Goal: Transaction & Acquisition: Download file/media

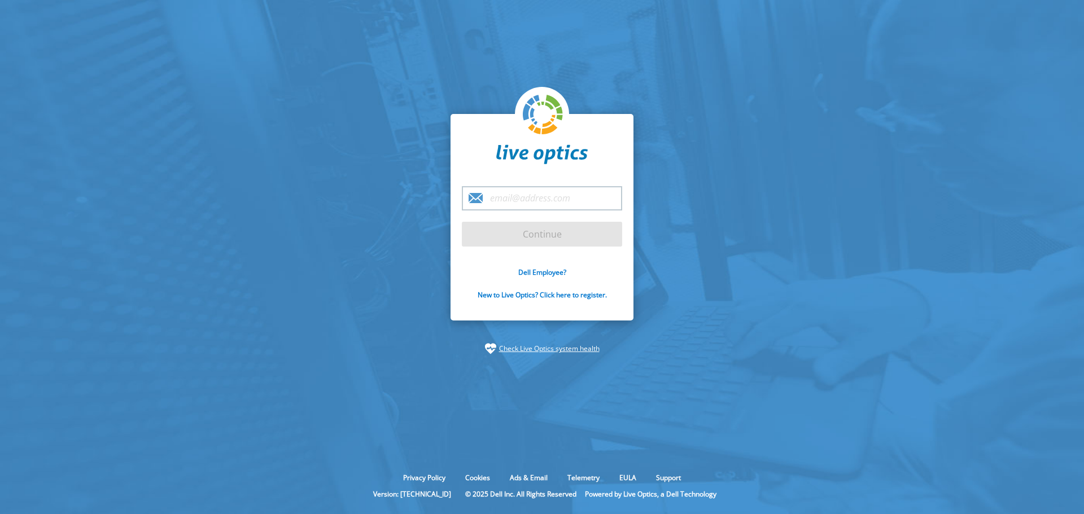
click at [509, 193] on input "email" at bounding box center [542, 198] width 160 height 24
type input "[EMAIL_ADDRESS][PERSON_NAME][DOMAIN_NAME]"
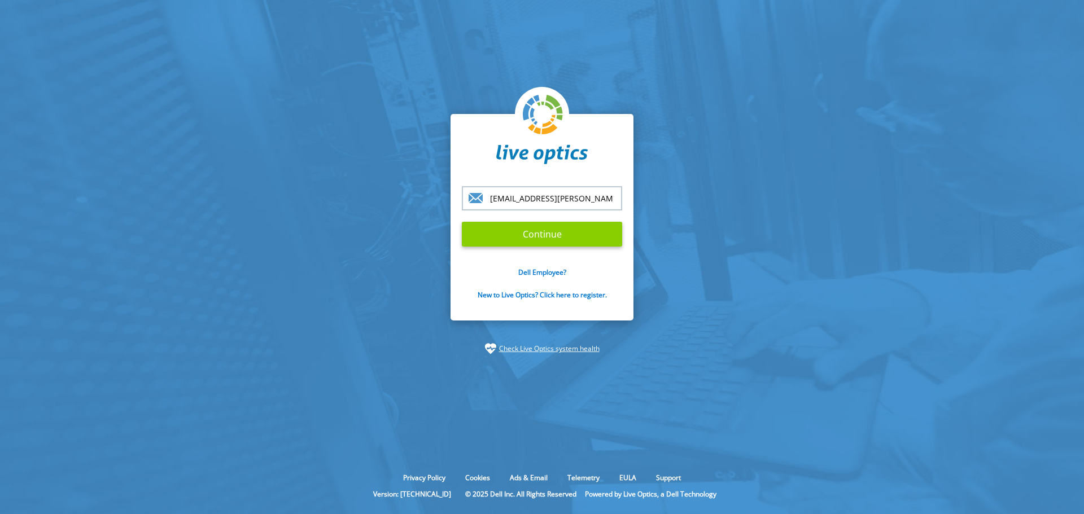
drag, startPoint x: 516, startPoint y: 235, endPoint x: 523, endPoint y: 235, distance: 7.9
click at [516, 235] on input "Continue" at bounding box center [542, 234] width 160 height 25
click at [555, 241] on input "Continue" at bounding box center [542, 234] width 160 height 25
click at [558, 232] on input "Continue" at bounding box center [542, 234] width 160 height 25
click at [598, 197] on input "[EMAIL_ADDRESS][PERSON_NAME][DOMAIN_NAME]" at bounding box center [542, 198] width 160 height 24
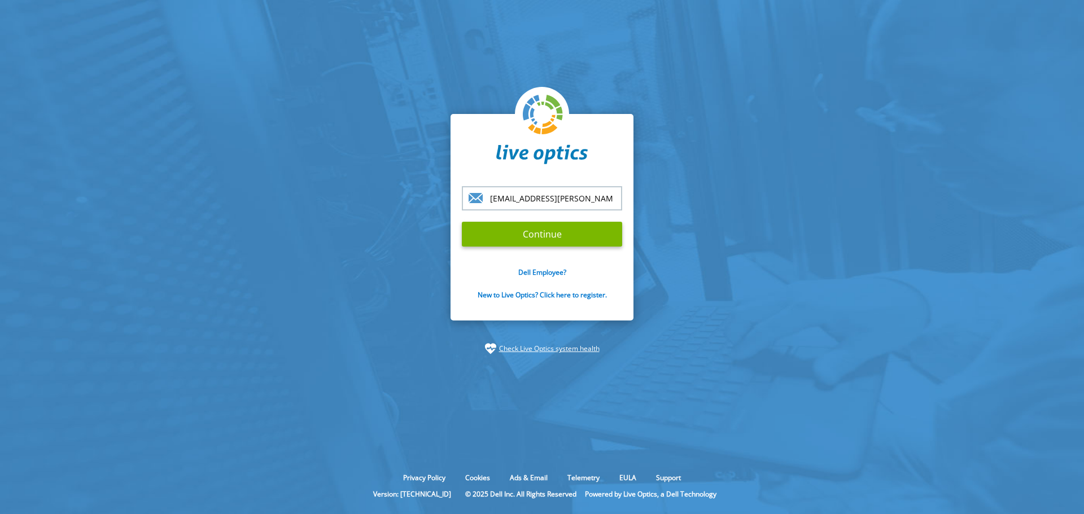
click at [781, 191] on section "diego.santos@edenred.com Continue Dell Employee? New to Live Optics? Click here…" at bounding box center [542, 234] width 1084 height 469
click at [561, 239] on input "Continue" at bounding box center [542, 234] width 160 height 25
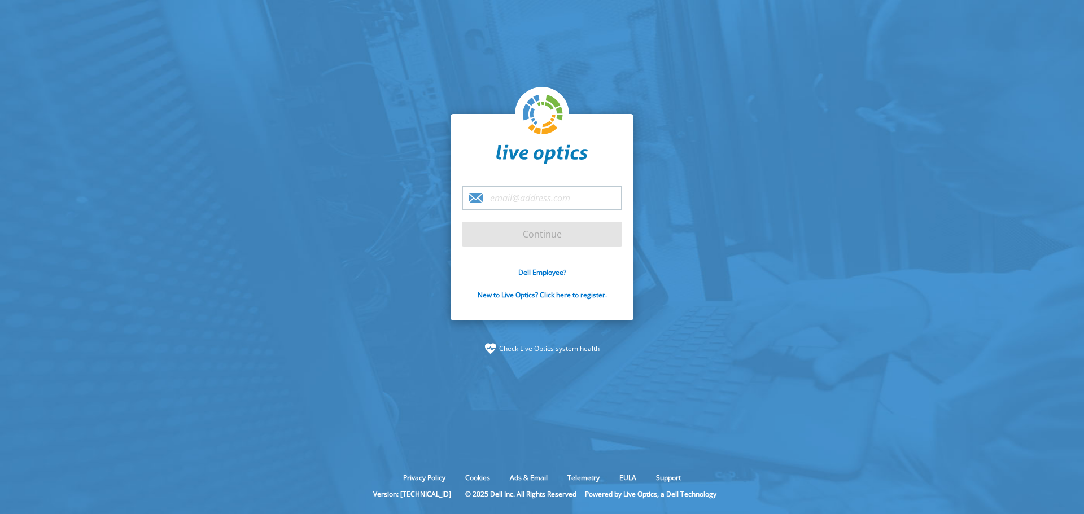
click at [556, 208] on input "email" at bounding box center [542, 198] width 160 height 24
click at [556, 200] on input "email" at bounding box center [542, 198] width 160 height 24
type input "diego.santos@edenred.com"
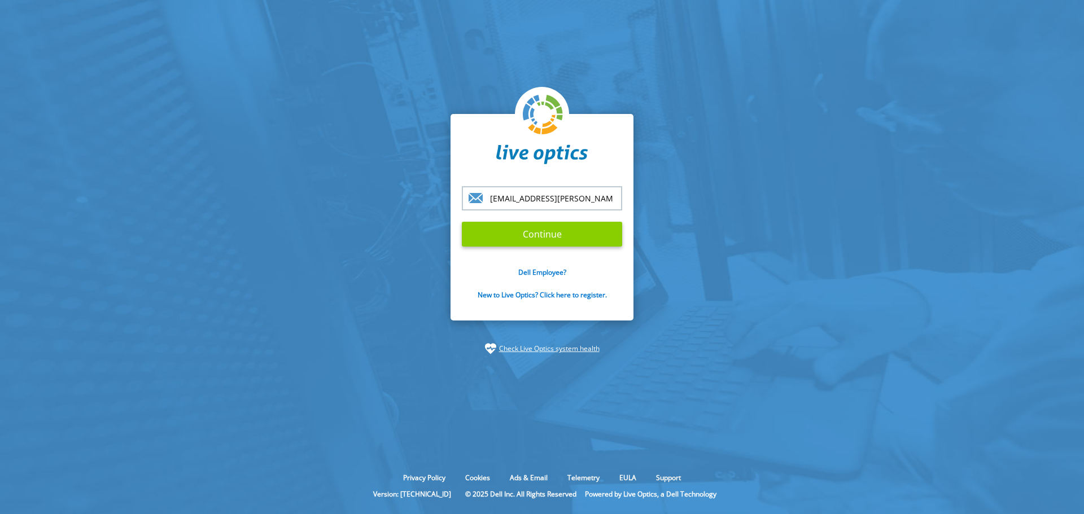
click at [527, 232] on input "Continue" at bounding box center [542, 234] width 160 height 25
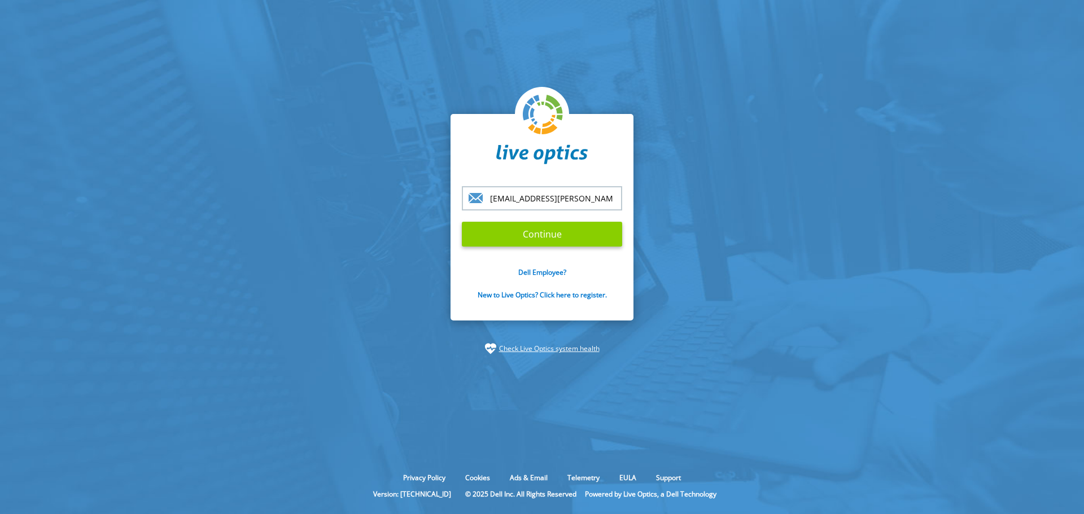
click at [546, 237] on input "Continue" at bounding box center [542, 234] width 160 height 25
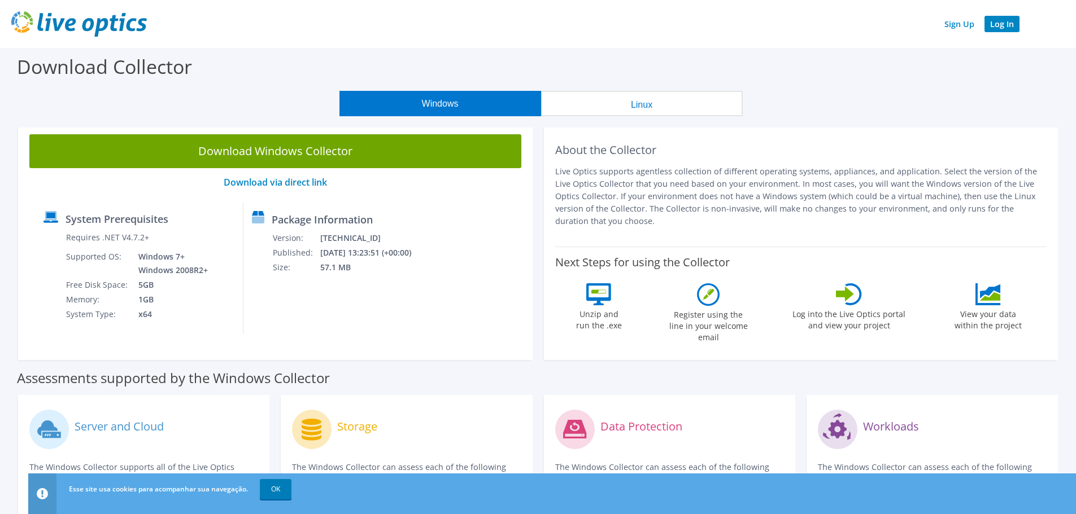
click at [1003, 22] on link "Log In" at bounding box center [1001, 24] width 35 height 16
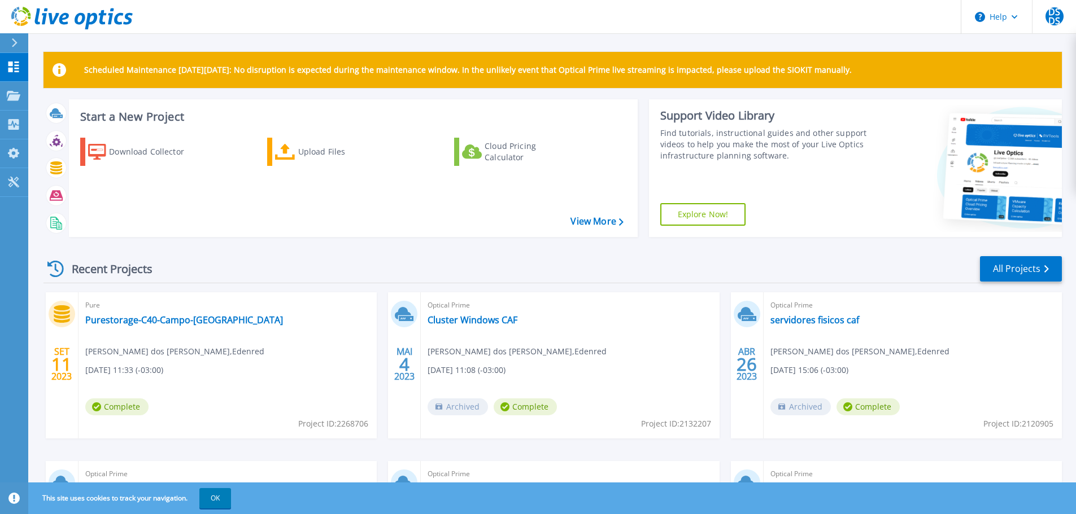
click at [14, 39] on icon at bounding box center [15, 42] width 6 height 9
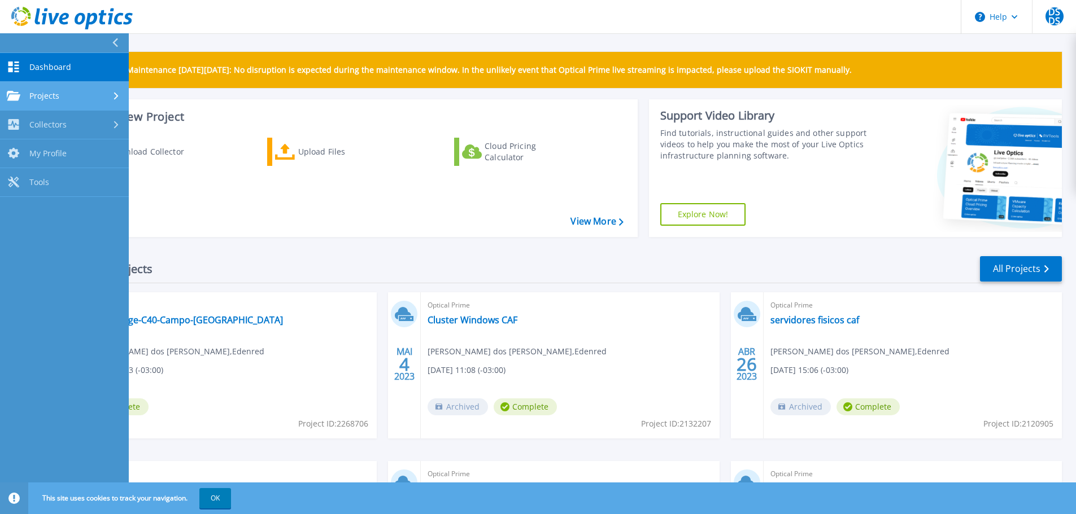
click at [70, 91] on div "Projects" at bounding box center [64, 96] width 115 height 10
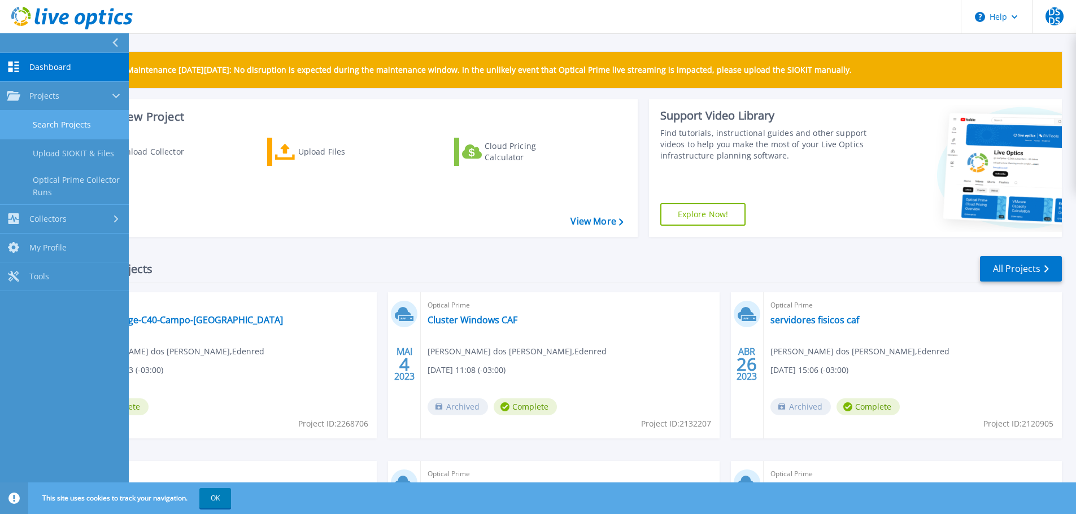
click at [56, 128] on link "Search Projects" at bounding box center [64, 125] width 129 height 29
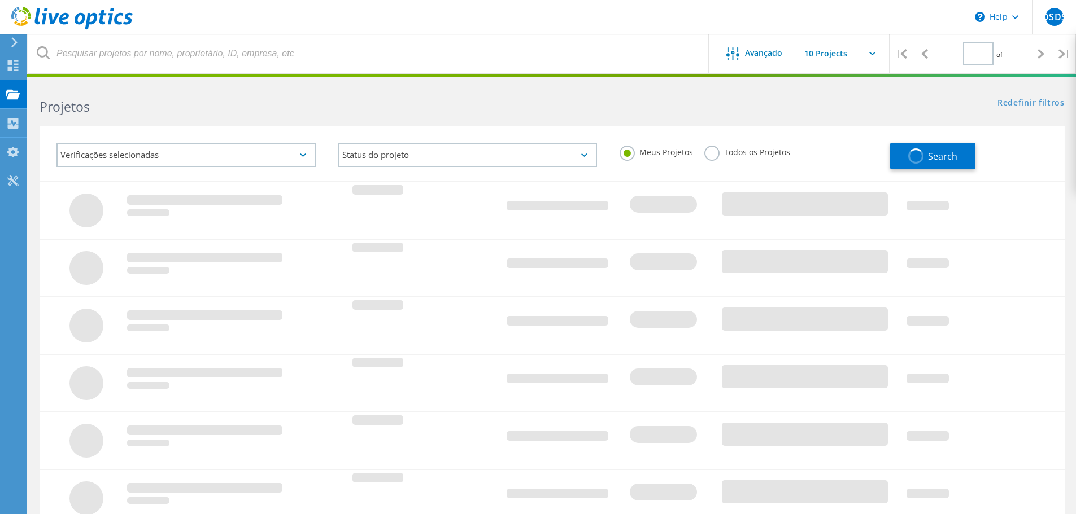
type input "1"
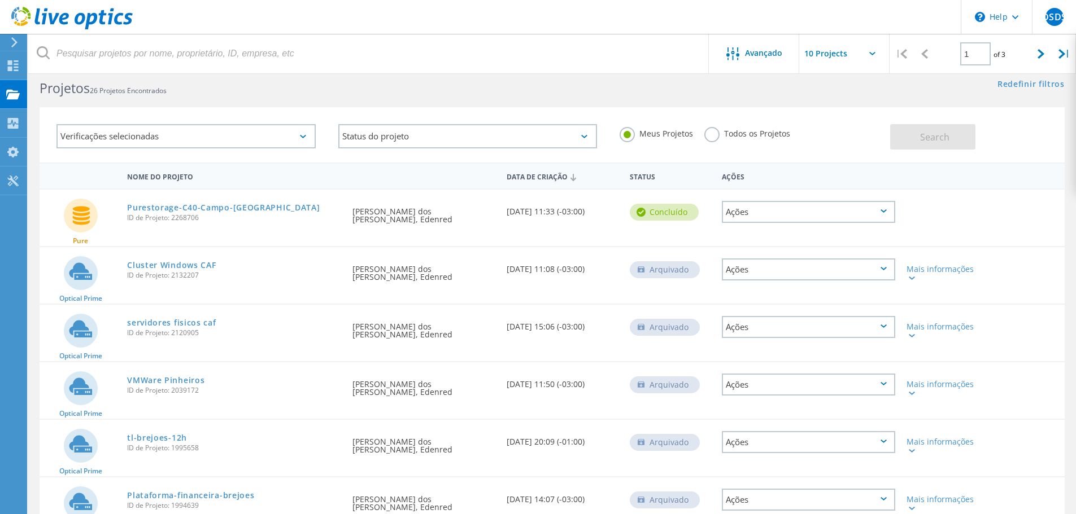
scroll to position [38, 0]
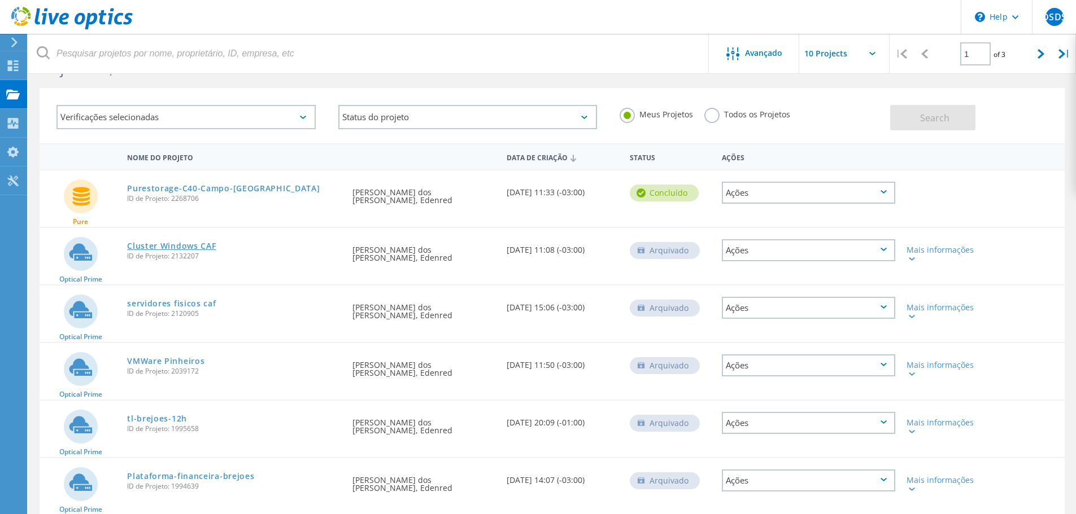
click at [193, 247] on link "Cluster Windows CAF" at bounding box center [171, 246] width 89 height 8
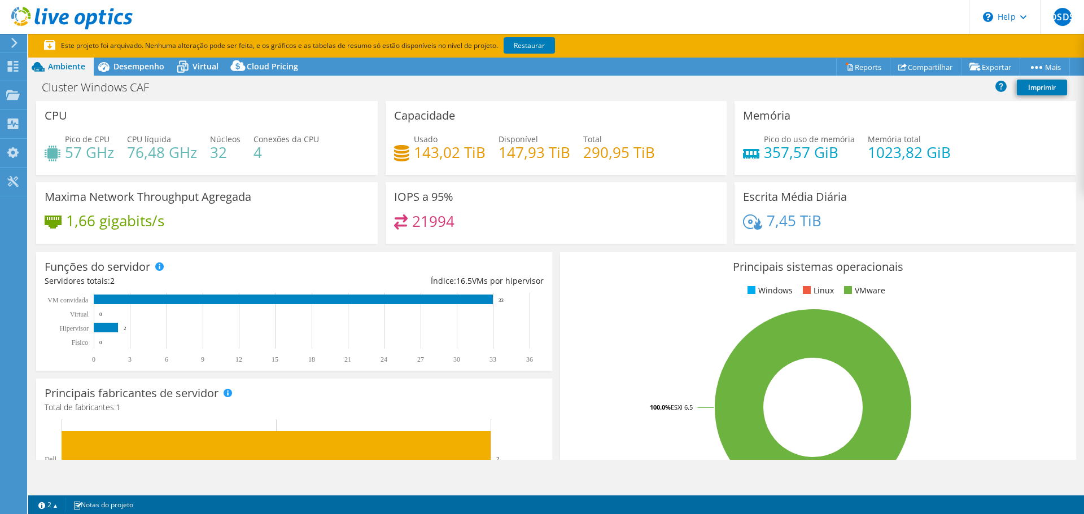
select select "USD"
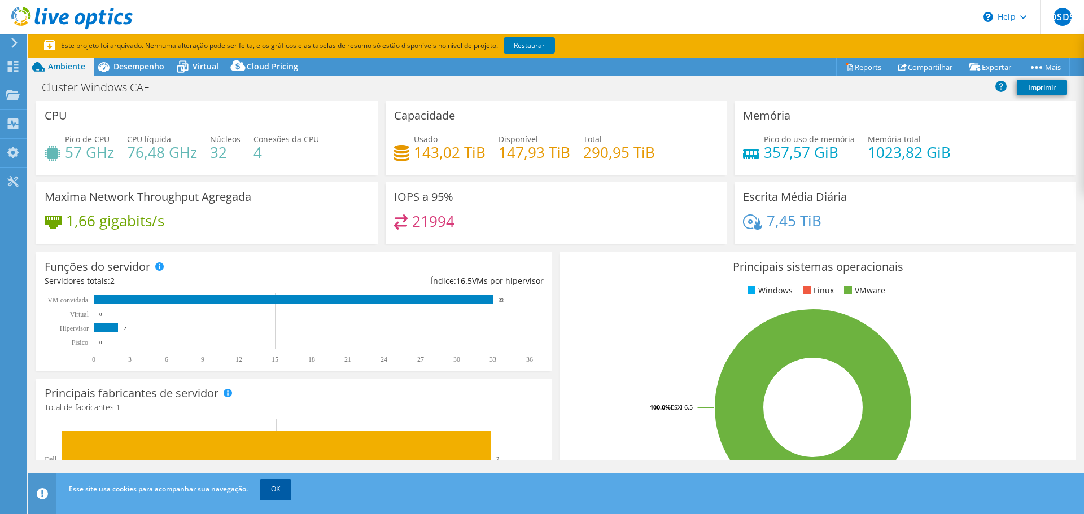
click at [280, 486] on link "OK" at bounding box center [276, 489] width 32 height 20
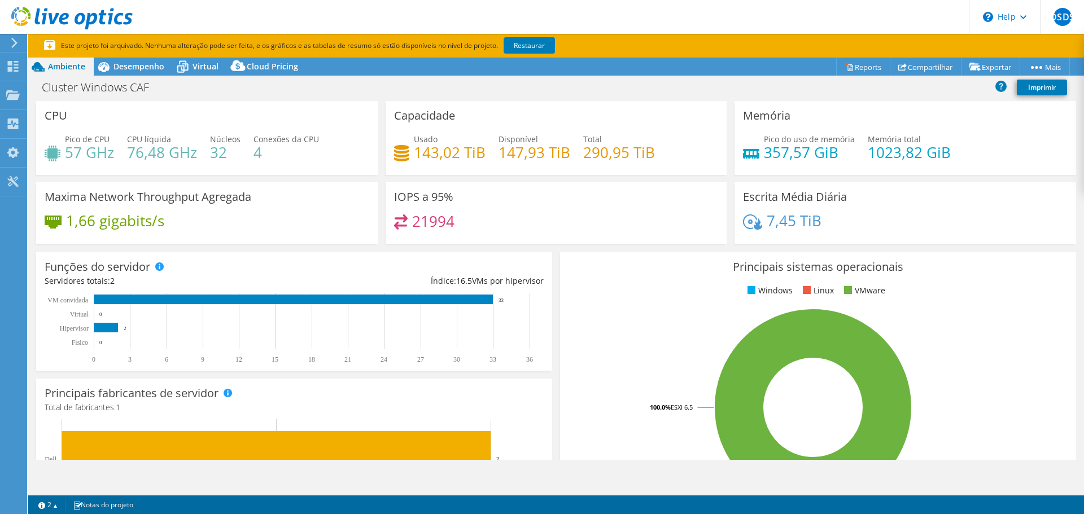
click at [15, 40] on icon at bounding box center [14, 43] width 8 height 10
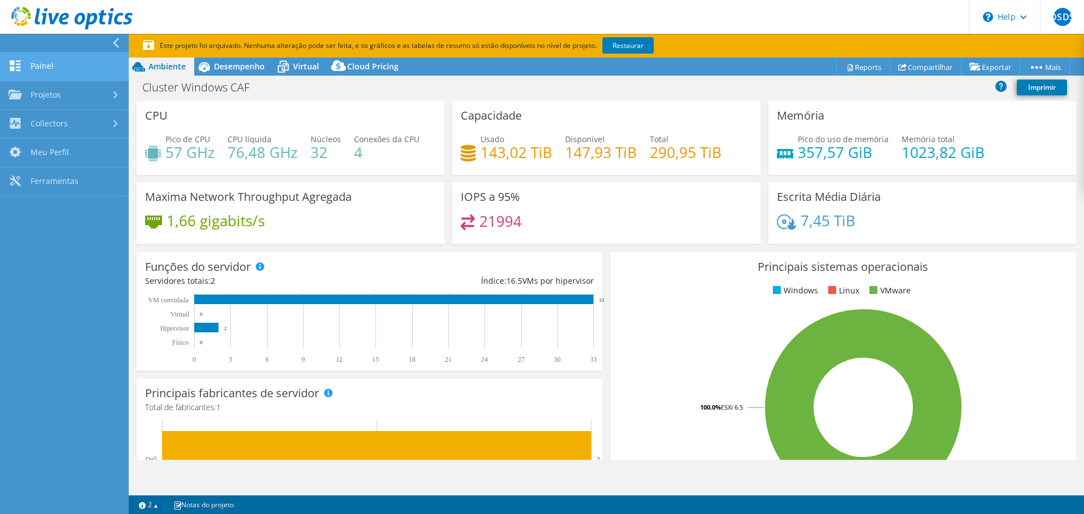
click at [55, 72] on link "Painel" at bounding box center [64, 67] width 129 height 29
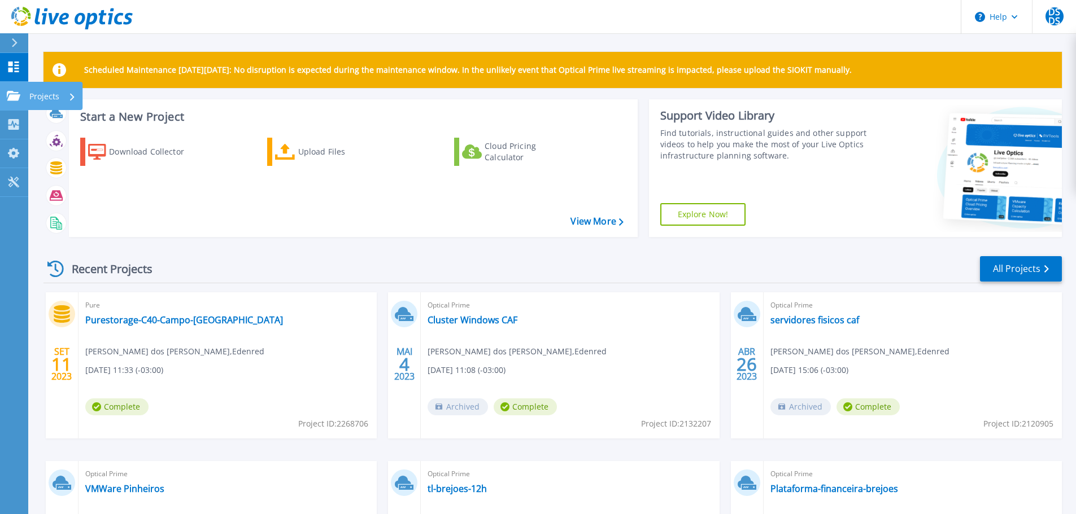
click at [25, 96] on link "Projects Projects" at bounding box center [14, 96] width 28 height 29
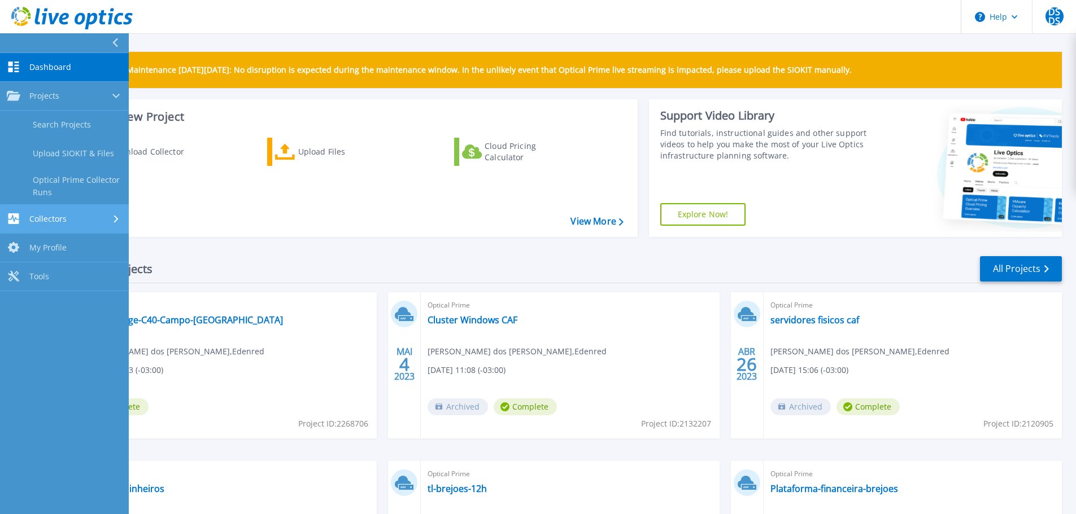
click at [77, 221] on div "Collectors" at bounding box center [64, 218] width 115 height 11
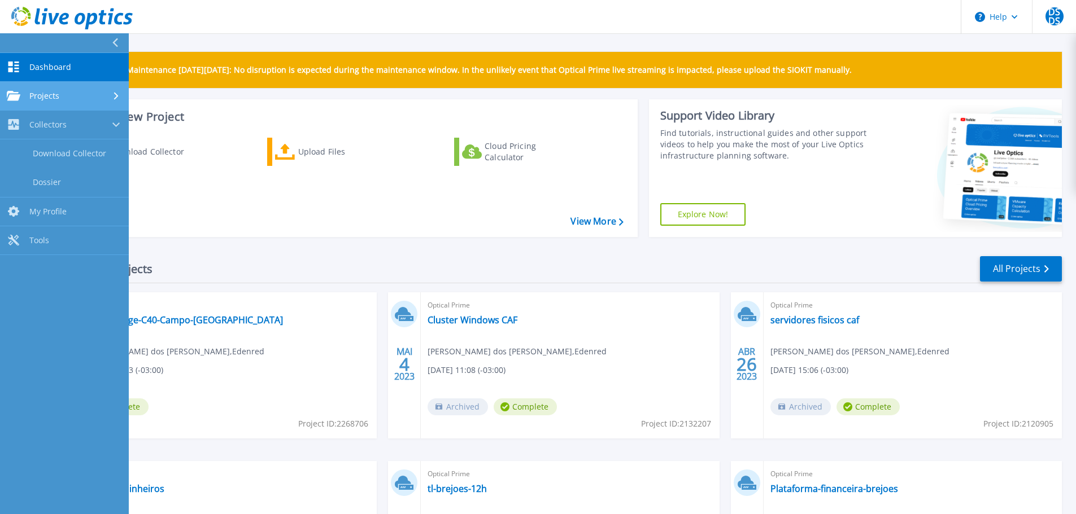
click at [84, 96] on div "Projects" at bounding box center [64, 96] width 115 height 10
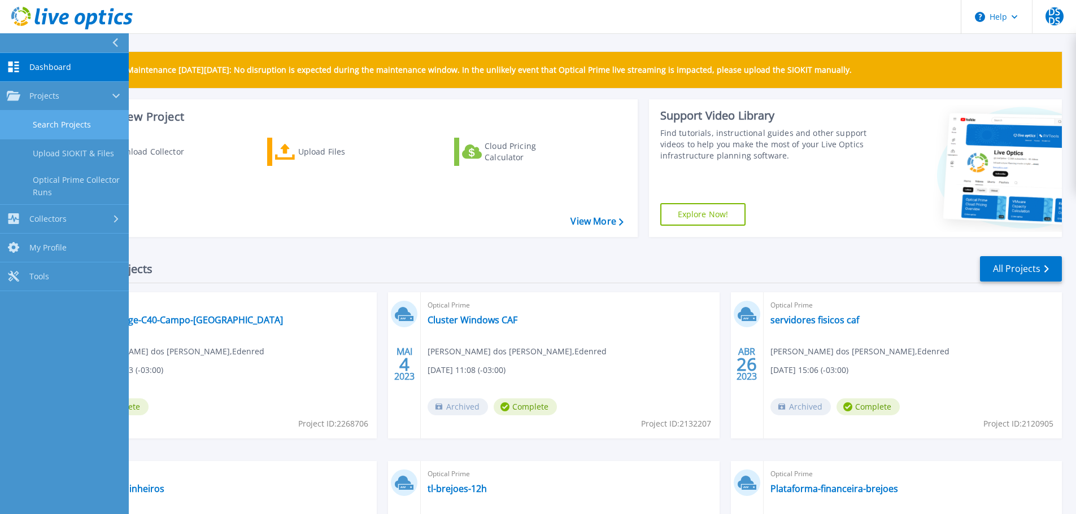
click at [78, 121] on link "Search Projects" at bounding box center [64, 125] width 129 height 29
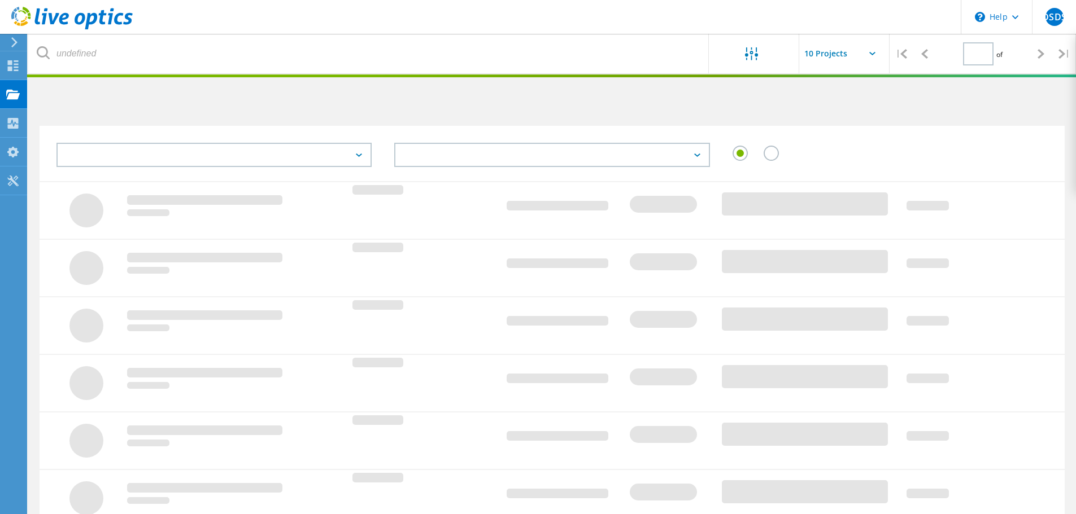
type input "1"
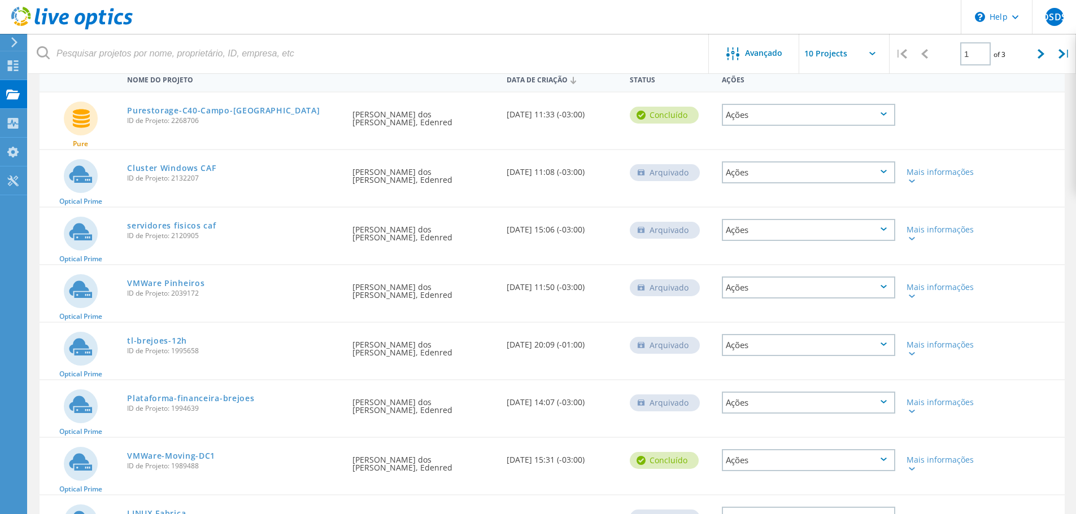
scroll to position [132, 0]
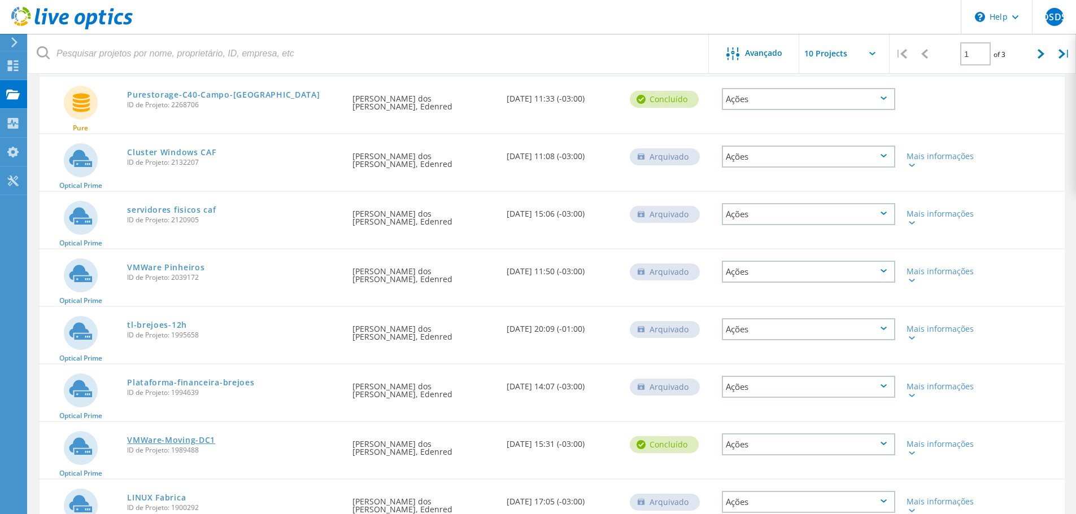
click at [173, 437] on link "VMWare-Moving-DC1" at bounding box center [171, 441] width 88 height 8
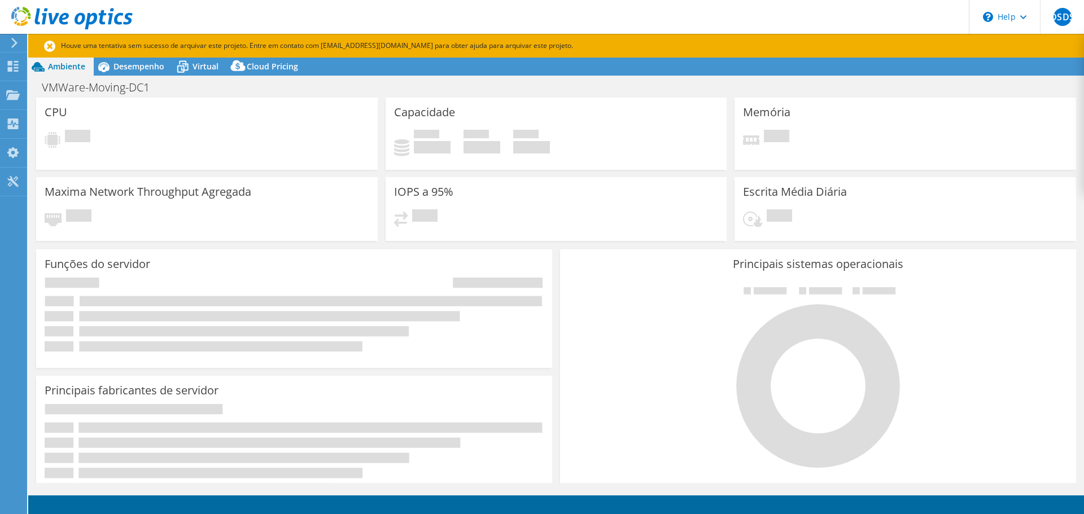
select select "SouthAmerica"
select select "USD"
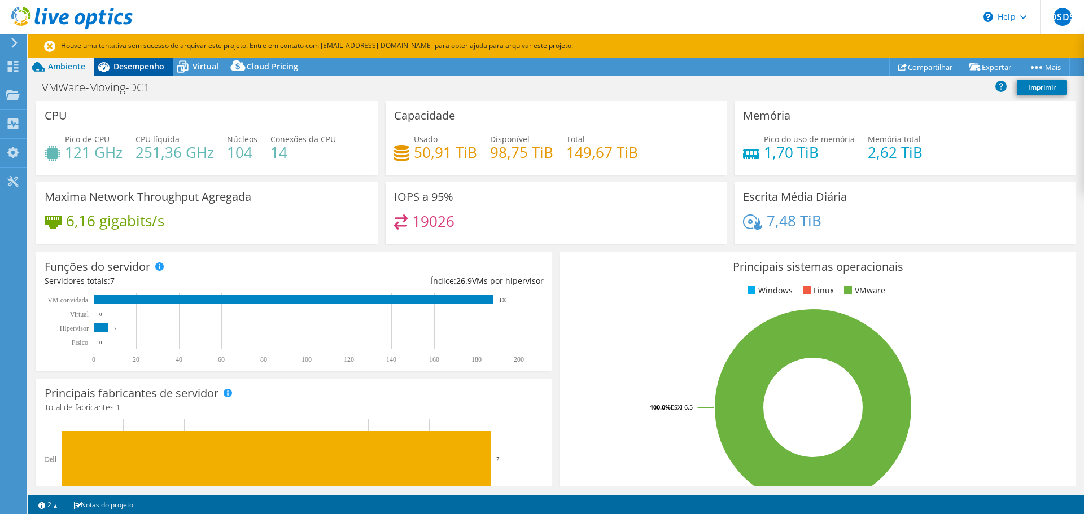
click at [150, 71] on span "Desempenho" at bounding box center [139, 66] width 51 height 11
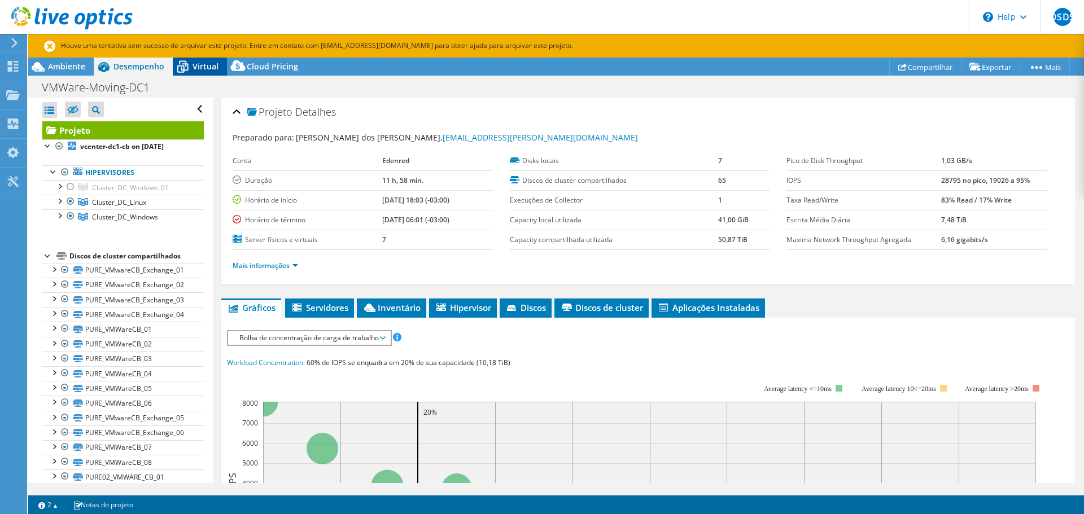
click at [197, 62] on span "Virtual" at bounding box center [206, 66] width 26 height 11
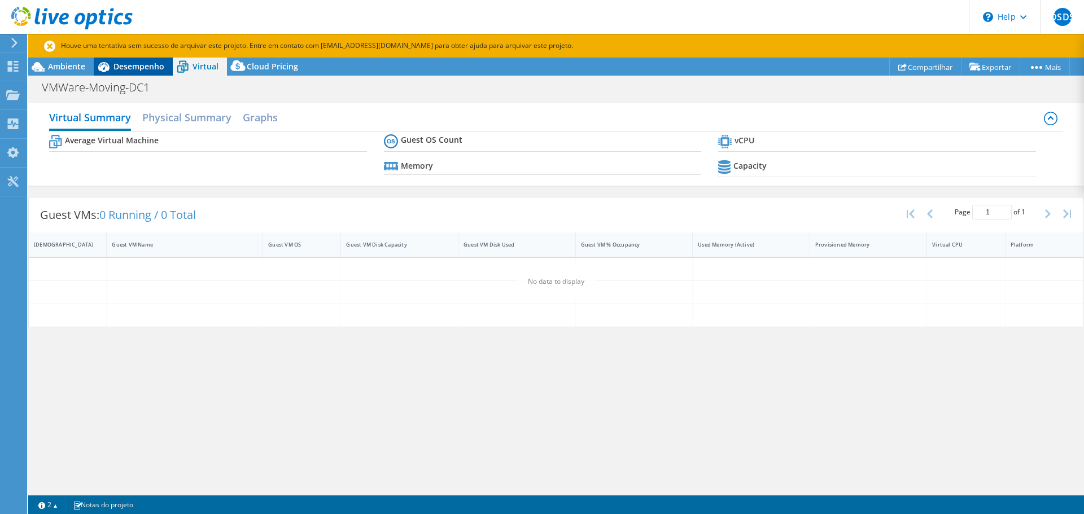
click at [151, 59] on div "Desempenho" at bounding box center [133, 67] width 79 height 18
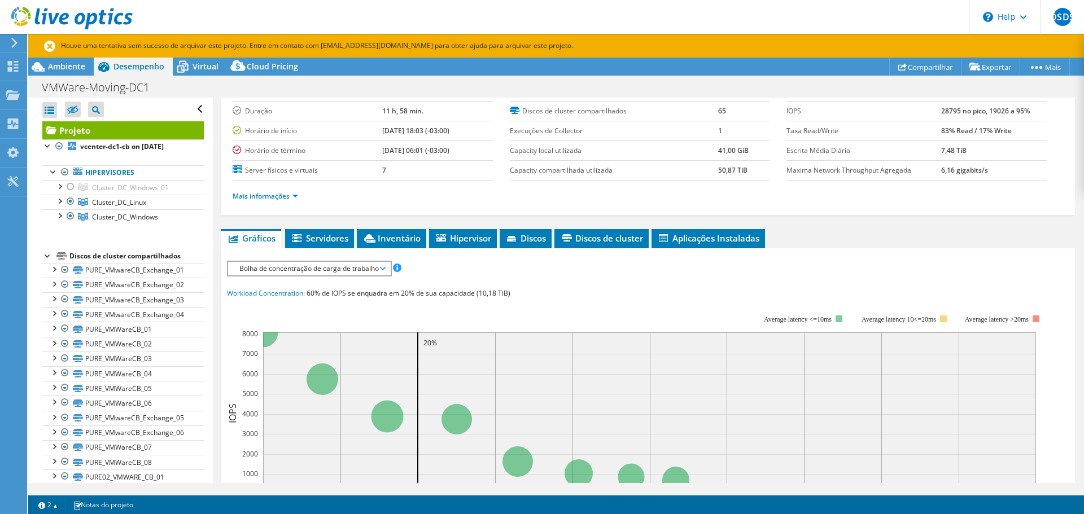
scroll to position [94, 0]
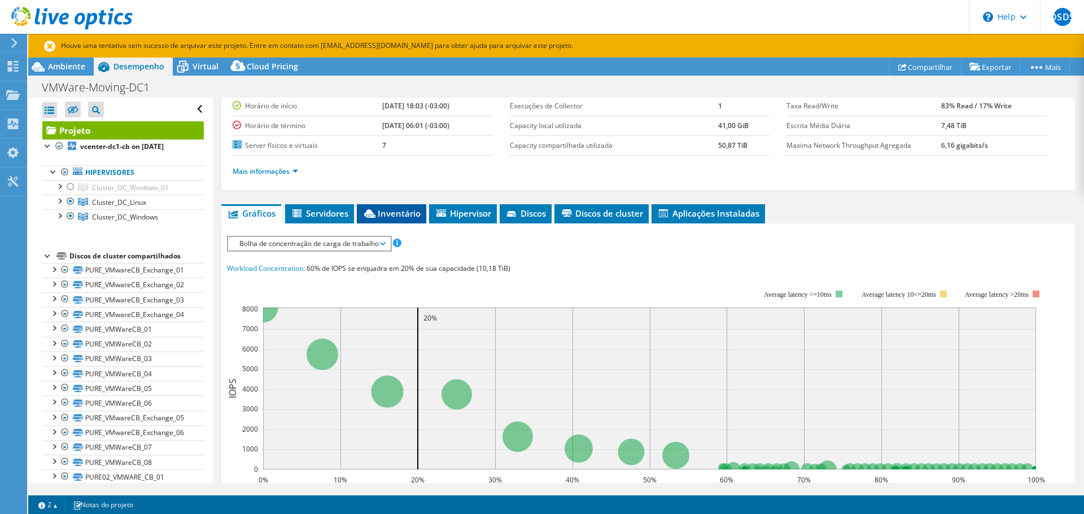
click at [383, 215] on span "Inventário" at bounding box center [392, 213] width 58 height 11
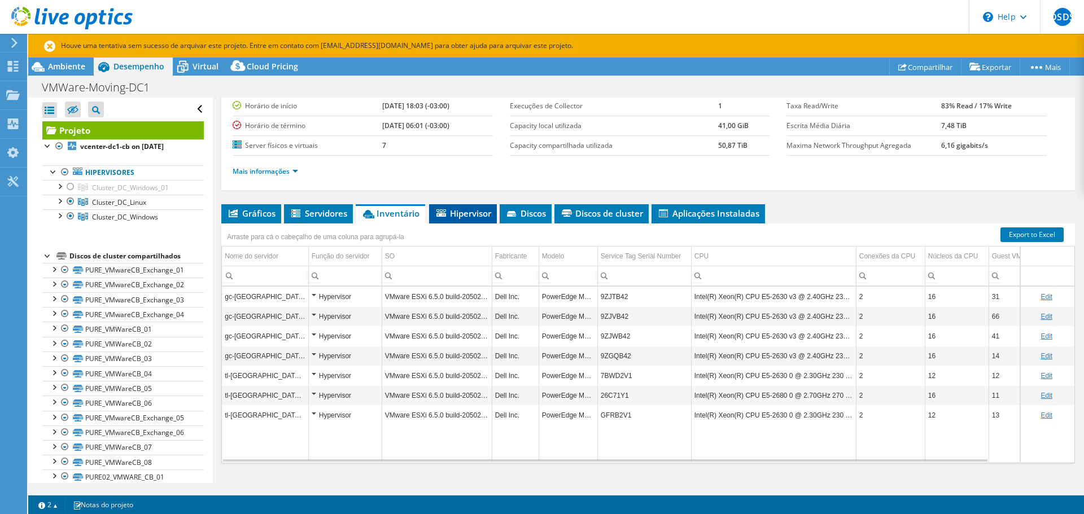
click at [460, 211] on span "Hipervisor" at bounding box center [463, 213] width 56 height 11
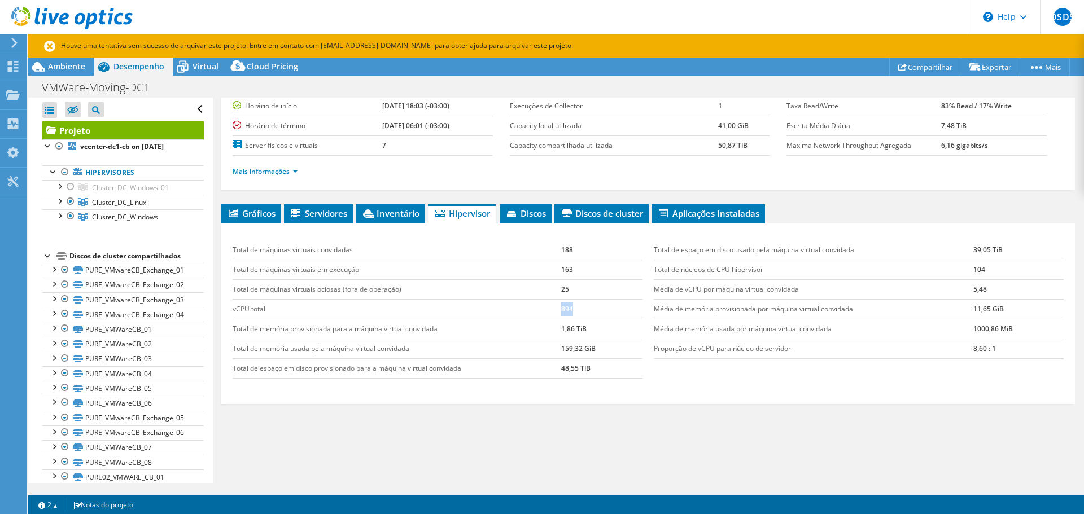
drag, startPoint x: 558, startPoint y: 308, endPoint x: 594, endPoint y: 305, distance: 35.1
click at [594, 305] on td "894" at bounding box center [601, 309] width 81 height 20
click at [575, 302] on td "894" at bounding box center [601, 309] width 81 height 20
drag, startPoint x: 556, startPoint y: 311, endPoint x: 577, endPoint y: 311, distance: 20.9
click at [577, 311] on tr "vCPU total 894" at bounding box center [438, 309] width 410 height 20
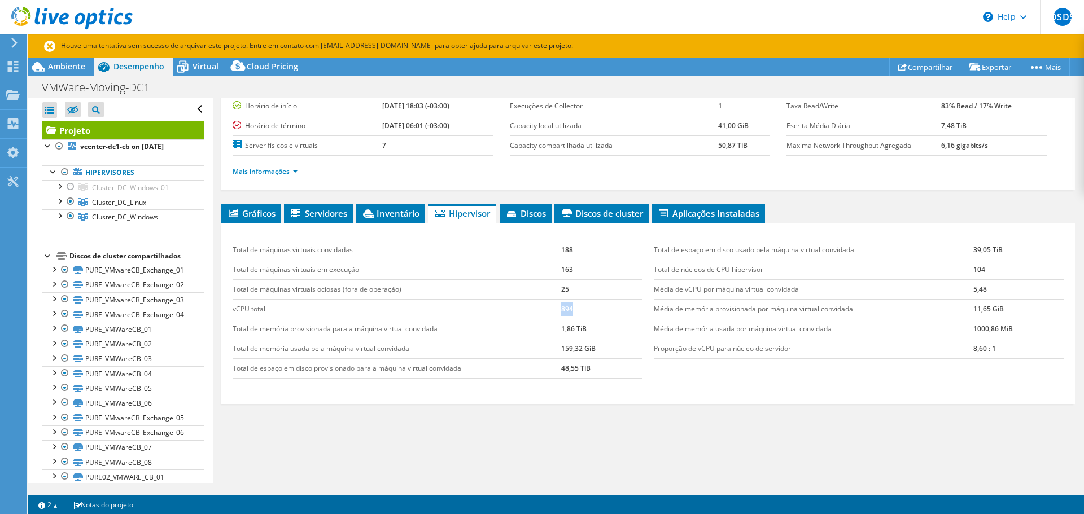
click at [577, 311] on td "894" at bounding box center [601, 309] width 81 height 20
drag, startPoint x: 555, startPoint y: 326, endPoint x: 597, endPoint y: 331, distance: 43.2
click at [597, 331] on tr "Total de memória provisionada para a máquina virtual convidada 1,86 TiB" at bounding box center [438, 329] width 410 height 20
click at [597, 331] on td "1,86 TiB" at bounding box center [601, 329] width 81 height 20
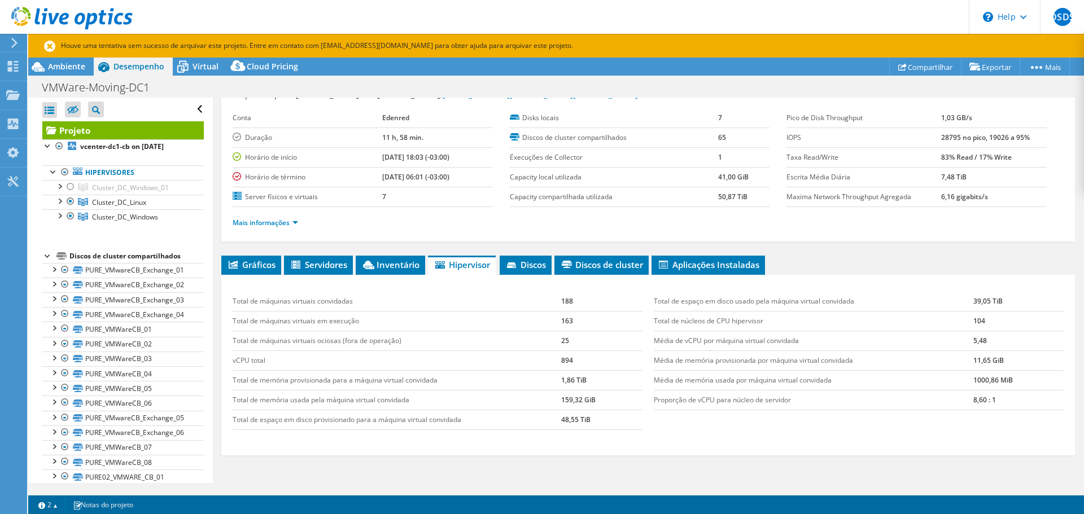
scroll to position [38, 0]
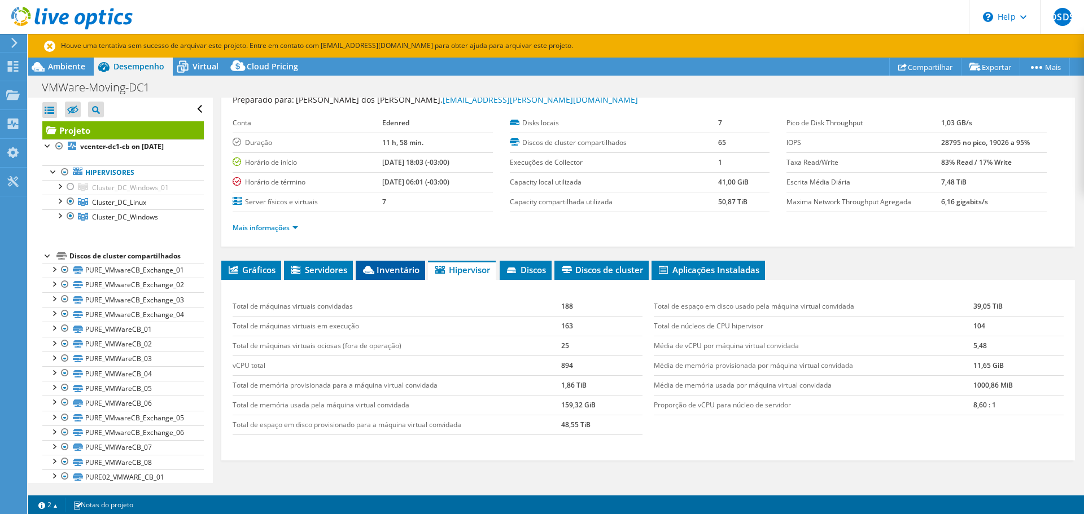
click at [382, 266] on li "Inventário" at bounding box center [390, 270] width 69 height 19
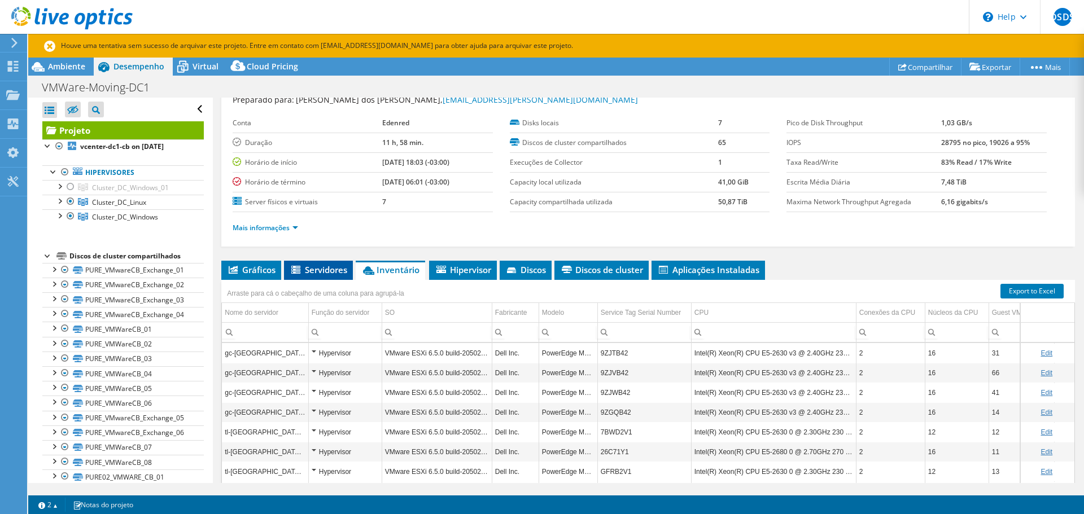
click at [300, 264] on li "Servidores" at bounding box center [318, 270] width 69 height 19
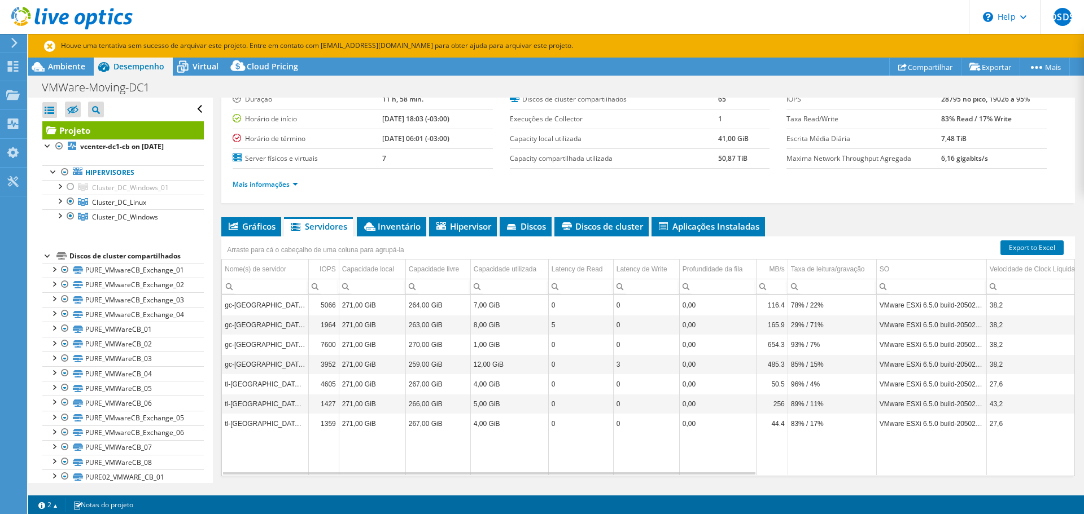
scroll to position [113, 0]
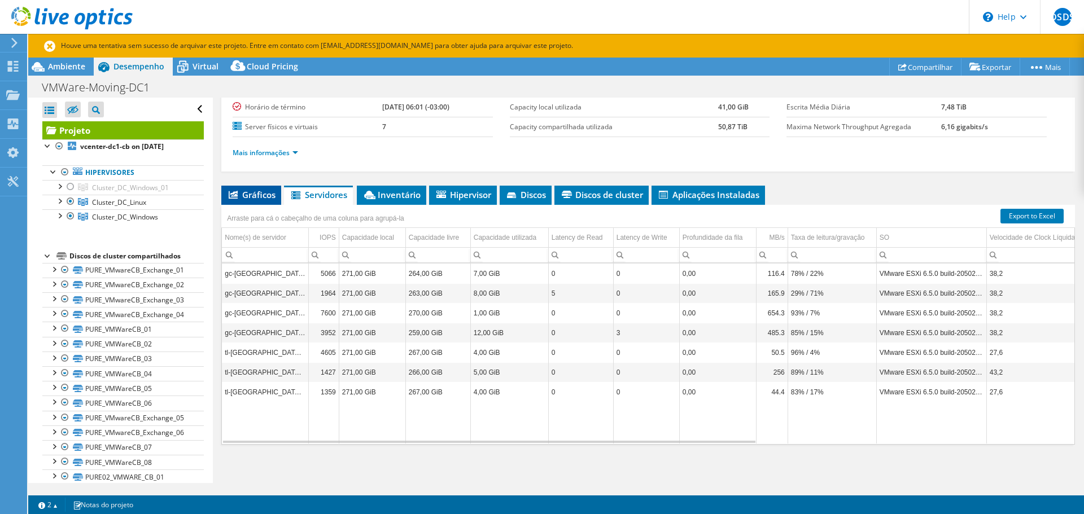
click at [259, 194] on span "Gráficos" at bounding box center [251, 194] width 49 height 11
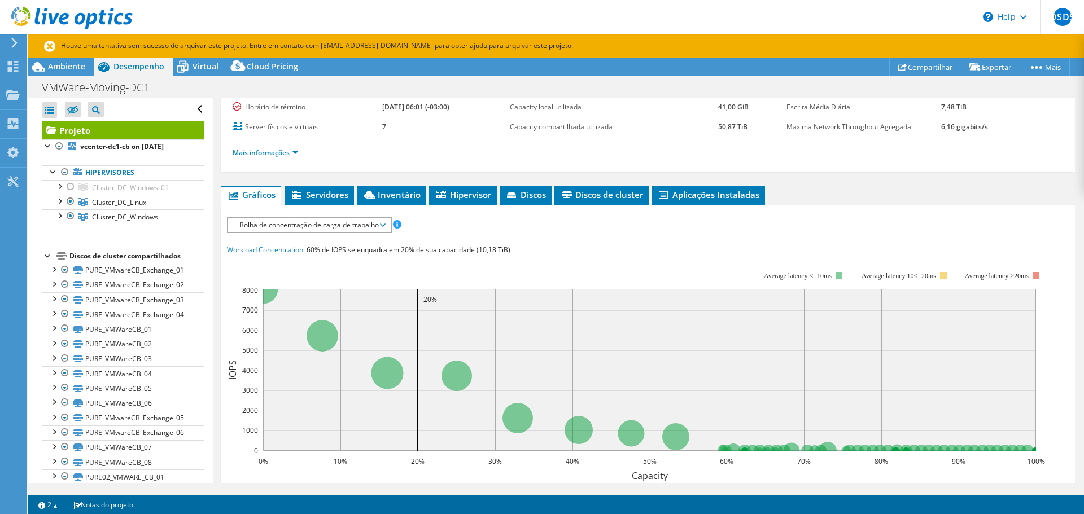
click at [304, 229] on span "Bolha de concentração de carga de trabalho" at bounding box center [309, 226] width 151 height 14
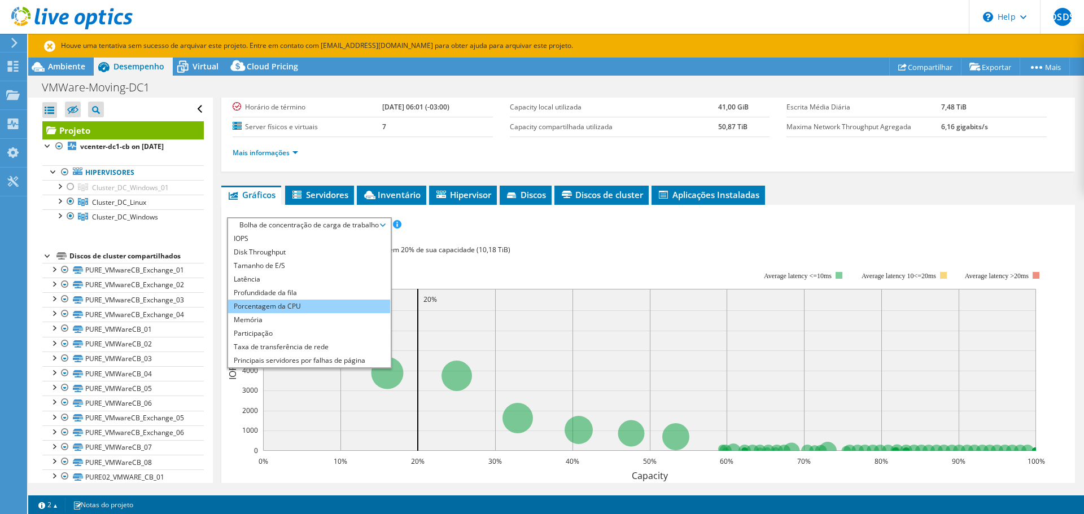
click at [296, 309] on li "Porcentagem da CPU" at bounding box center [309, 307] width 162 height 14
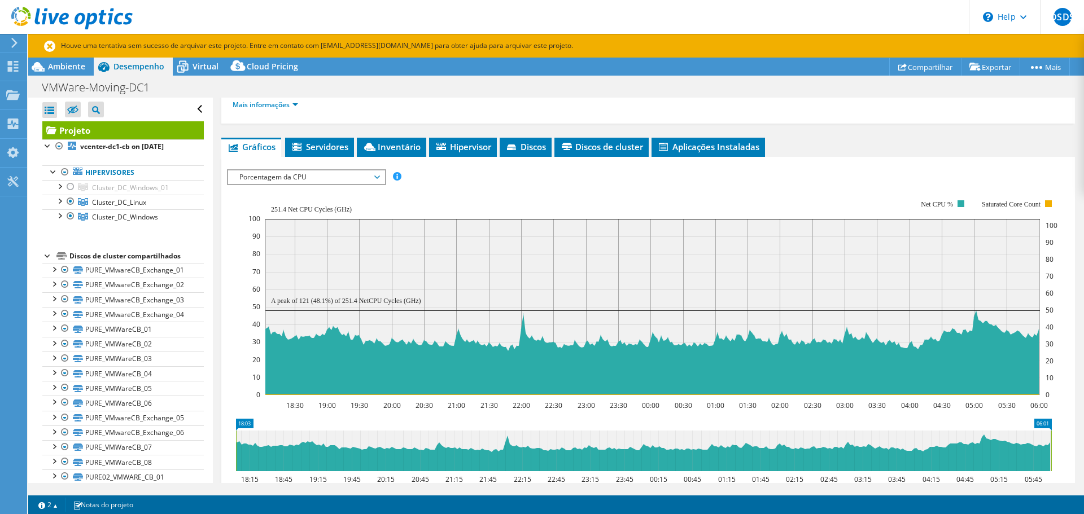
scroll to position [169, 0]
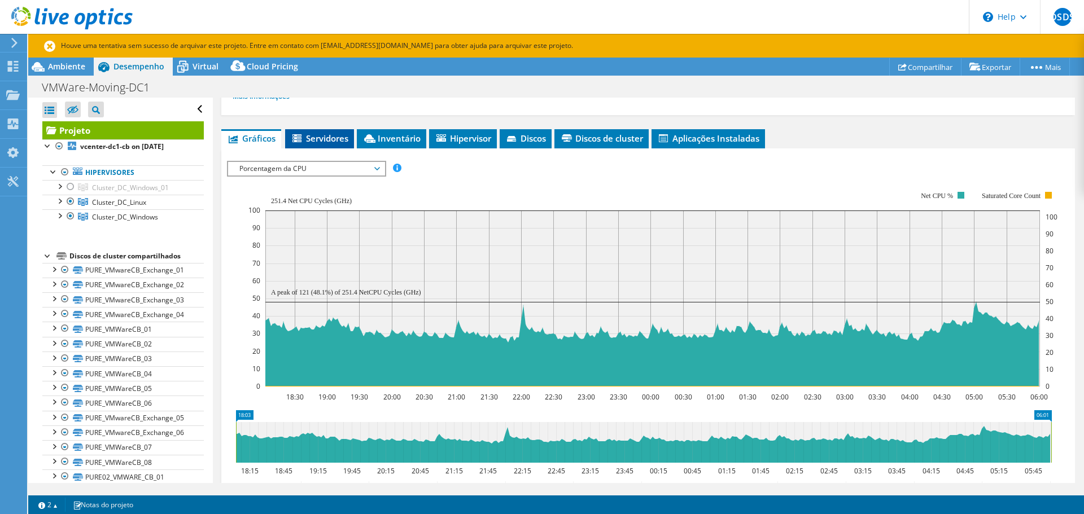
click at [314, 133] on span "Servidores" at bounding box center [320, 138] width 58 height 11
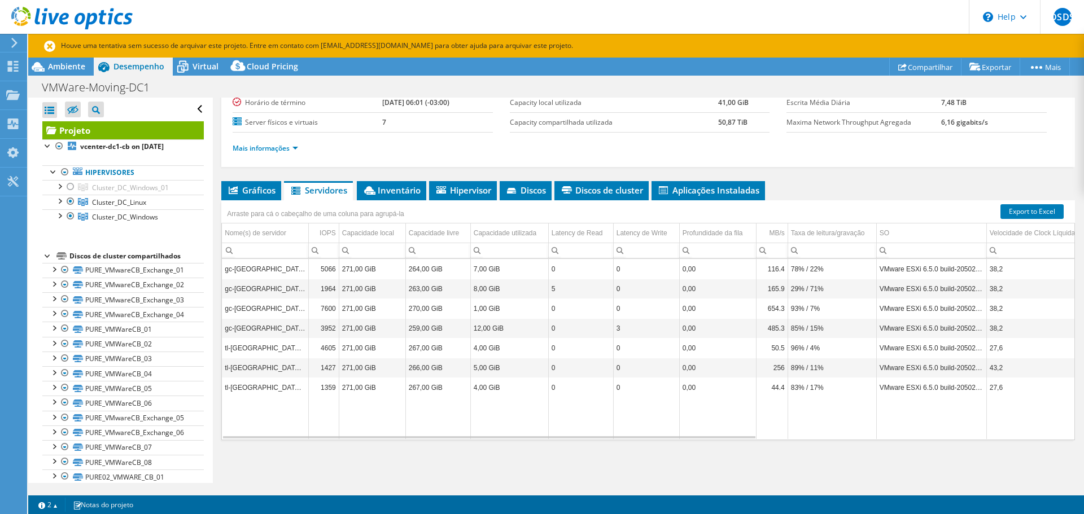
click at [287, 273] on td "gc-viena-02.embratec.local" at bounding box center [265, 269] width 86 height 20
click at [522, 270] on td "7,00 GiB" at bounding box center [509, 269] width 78 height 20
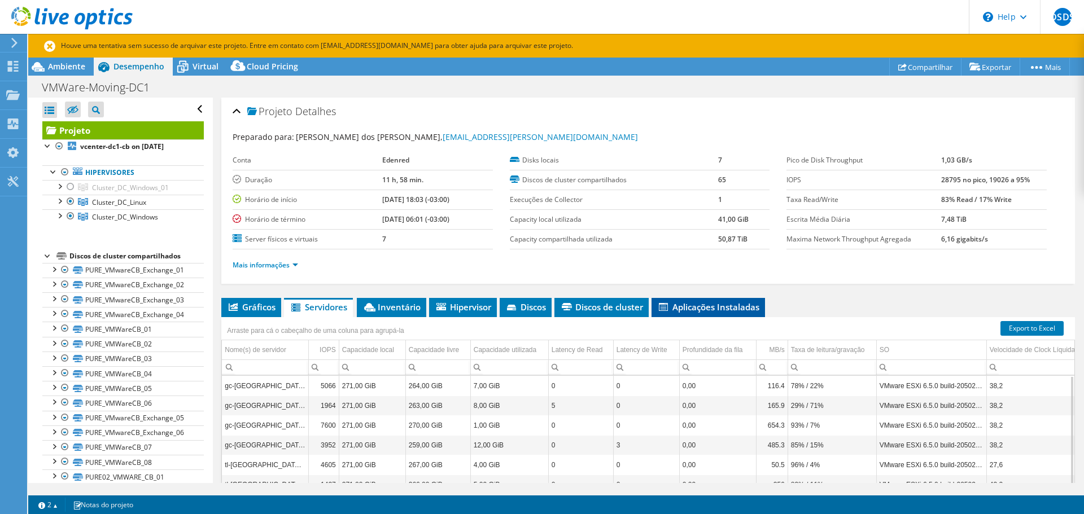
scroll to position [0, 0]
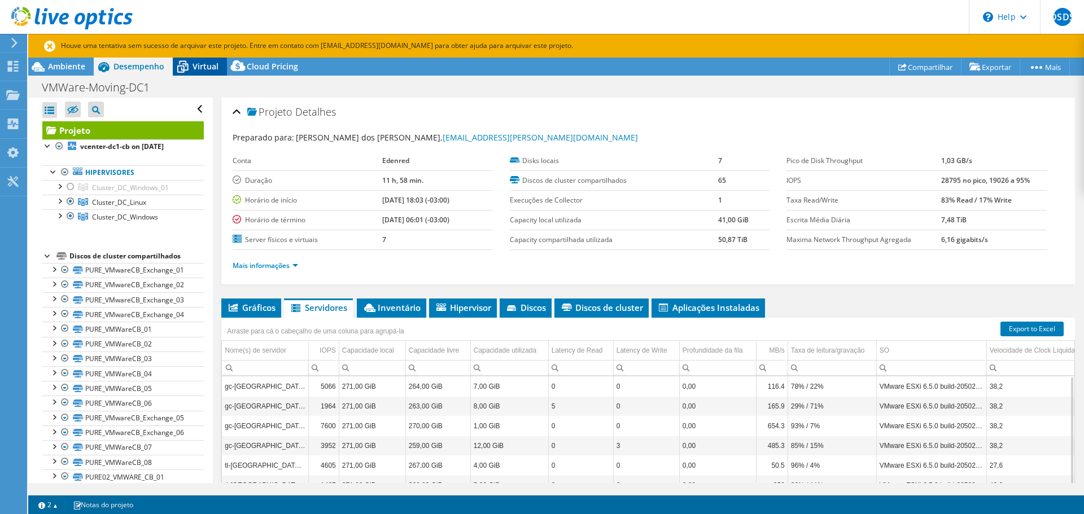
click at [187, 66] on icon at bounding box center [183, 67] width 20 height 20
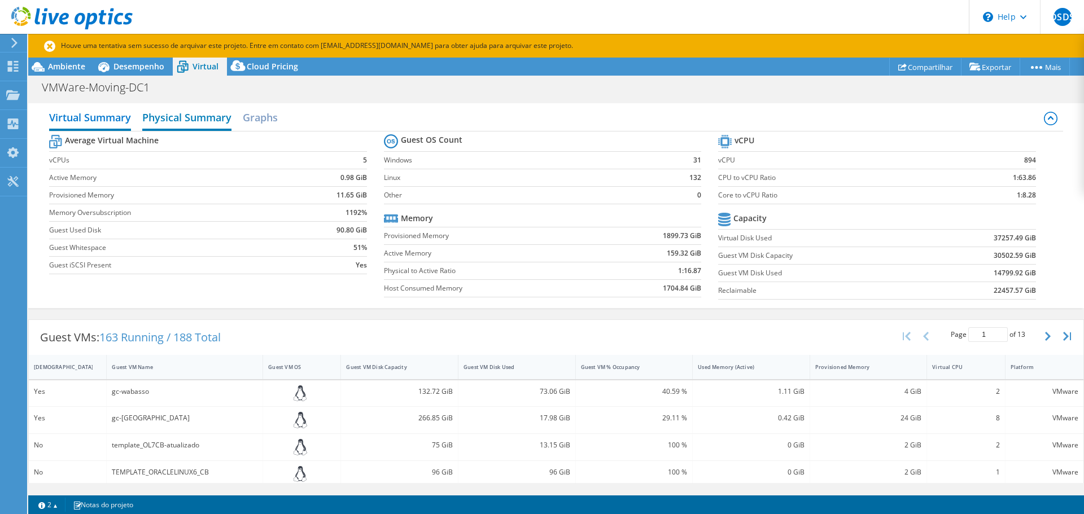
click at [174, 120] on h2 "Physical Summary" at bounding box center [186, 118] width 89 height 25
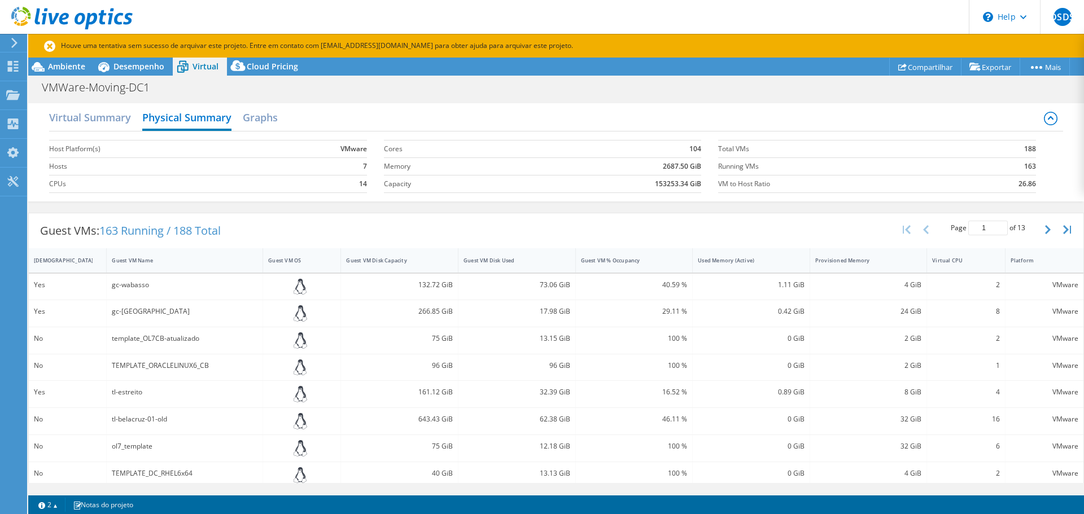
click at [690, 145] on b "104" at bounding box center [696, 148] width 12 height 11
drag, startPoint x: 662, startPoint y: 164, endPoint x: 695, endPoint y: 168, distance: 32.4
click at [695, 168] on b "2687.50 GiB" at bounding box center [682, 166] width 38 height 11
click at [630, 165] on td "2687.50 GiB" at bounding box center [609, 167] width 186 height 18
click at [18, 45] on icon at bounding box center [14, 43] width 8 height 10
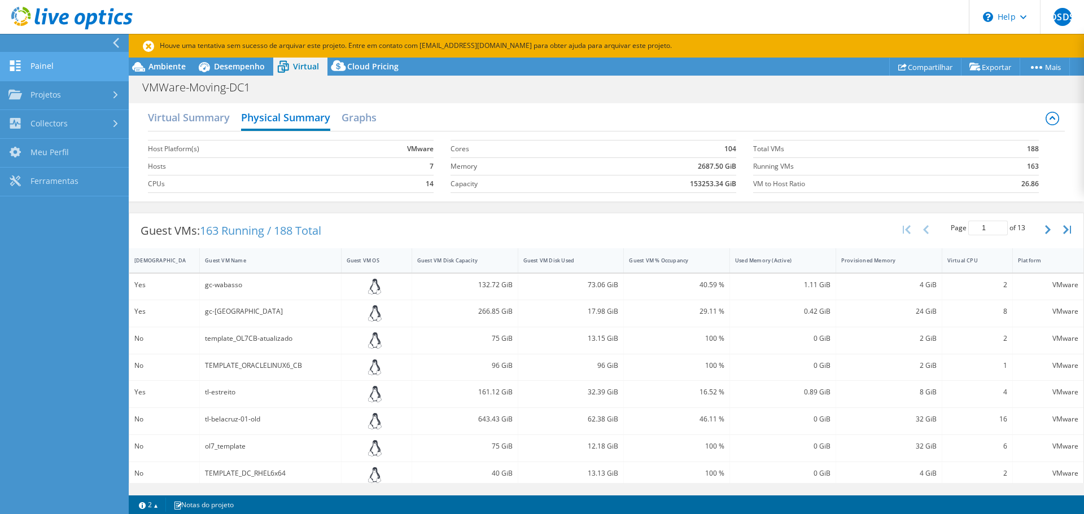
click at [43, 67] on link "Painel" at bounding box center [64, 67] width 129 height 29
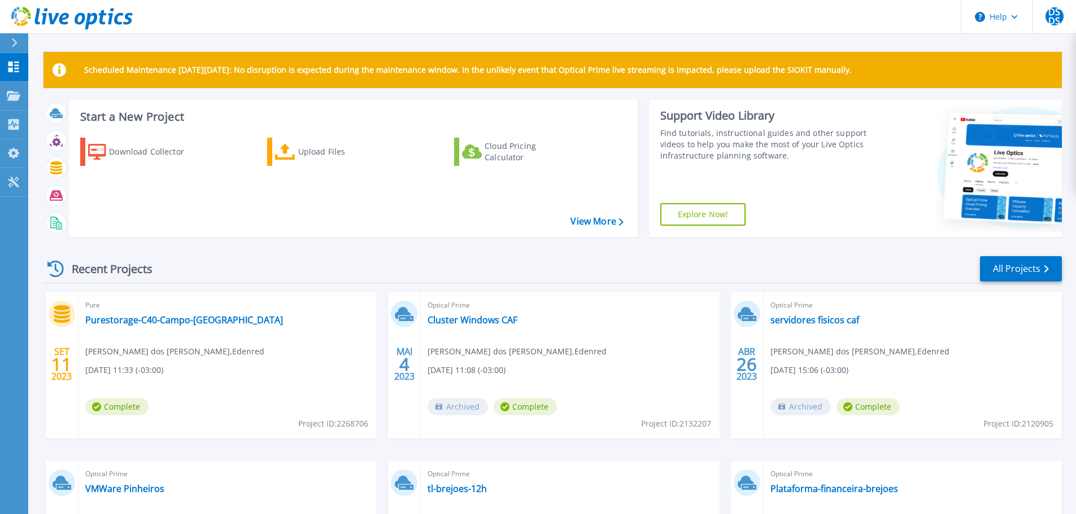
click at [403, 264] on div "Recent Projects All Projects" at bounding box center [552, 269] width 1018 height 28
click at [319, 152] on div "Upload Files" at bounding box center [343, 152] width 90 height 23
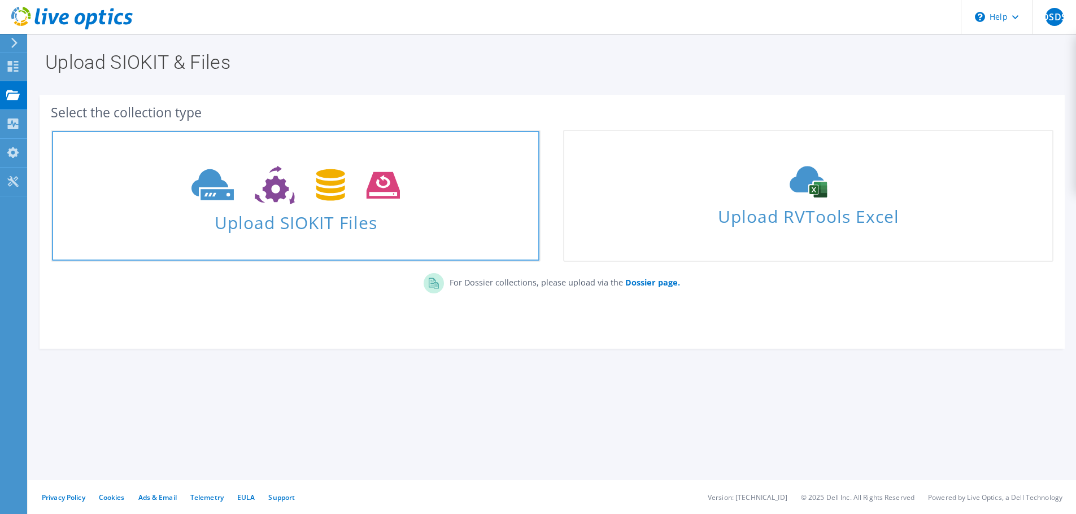
click at [280, 176] on icon at bounding box center [295, 185] width 208 height 39
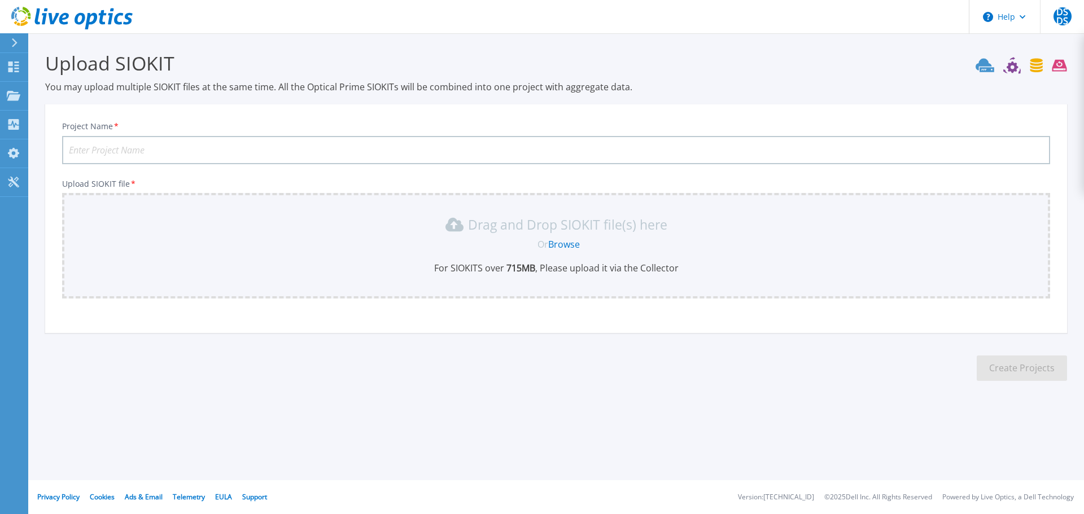
click at [184, 153] on input "Project Name *" at bounding box center [556, 150] width 988 height 28
type input "O"
type input "VMWare IBM"
click at [573, 242] on link "Browse" at bounding box center [564, 244] width 32 height 12
click at [15, 126] on icon at bounding box center [14, 124] width 14 height 11
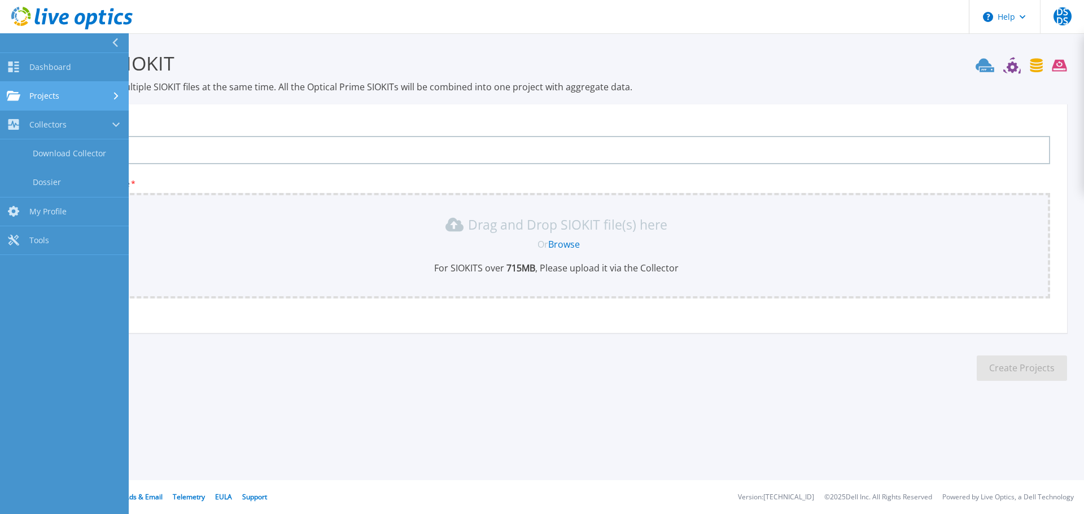
click at [35, 97] on span "Projects" at bounding box center [44, 96] width 30 height 10
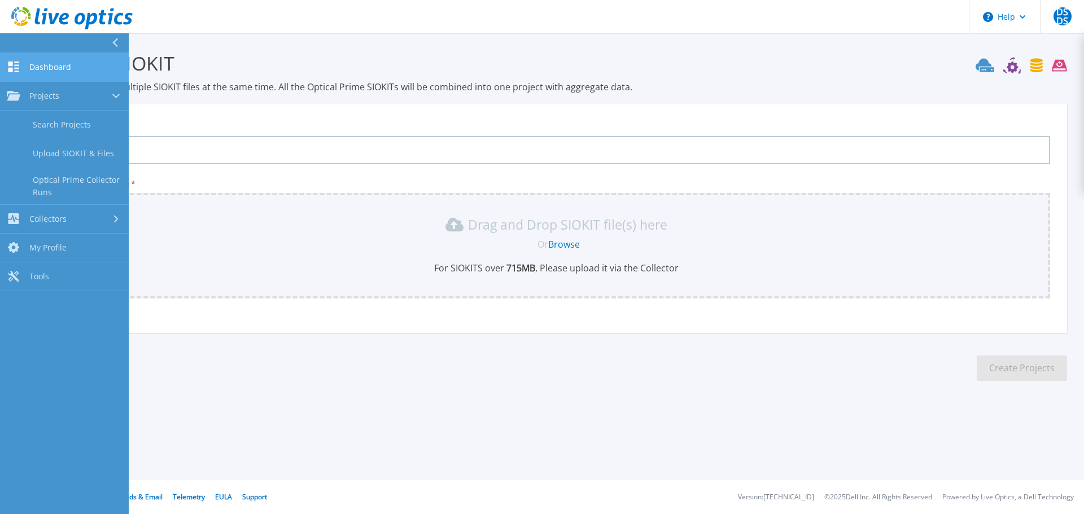
click at [45, 61] on link "Dashboard Dashboard" at bounding box center [64, 67] width 129 height 29
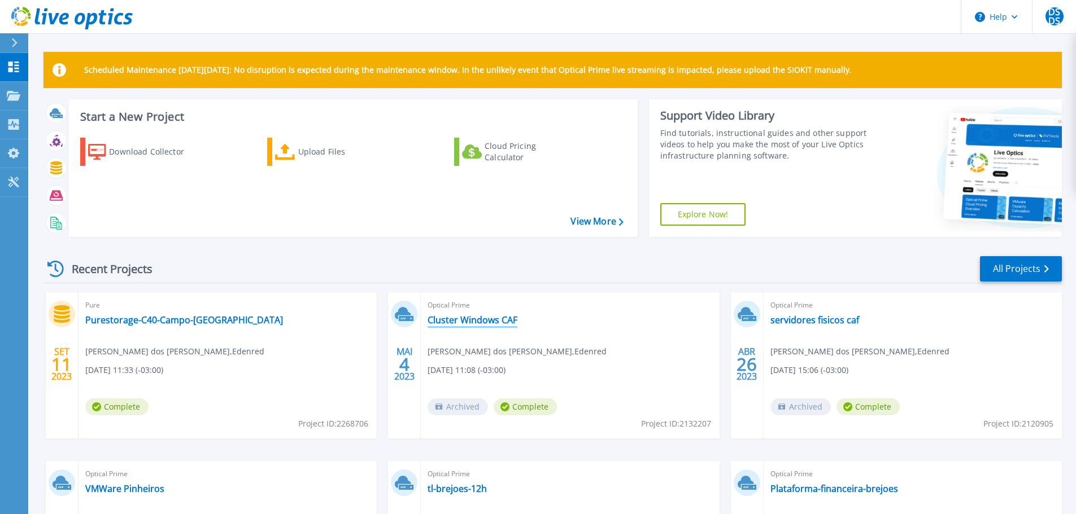
click at [499, 322] on link "Cluster Windows CAF" at bounding box center [472, 320] width 90 height 11
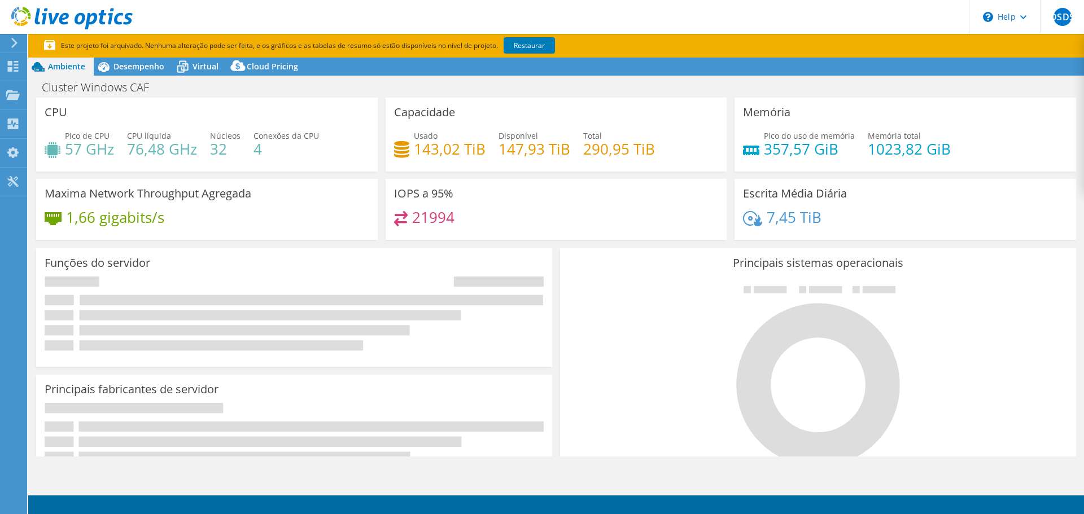
select select "USD"
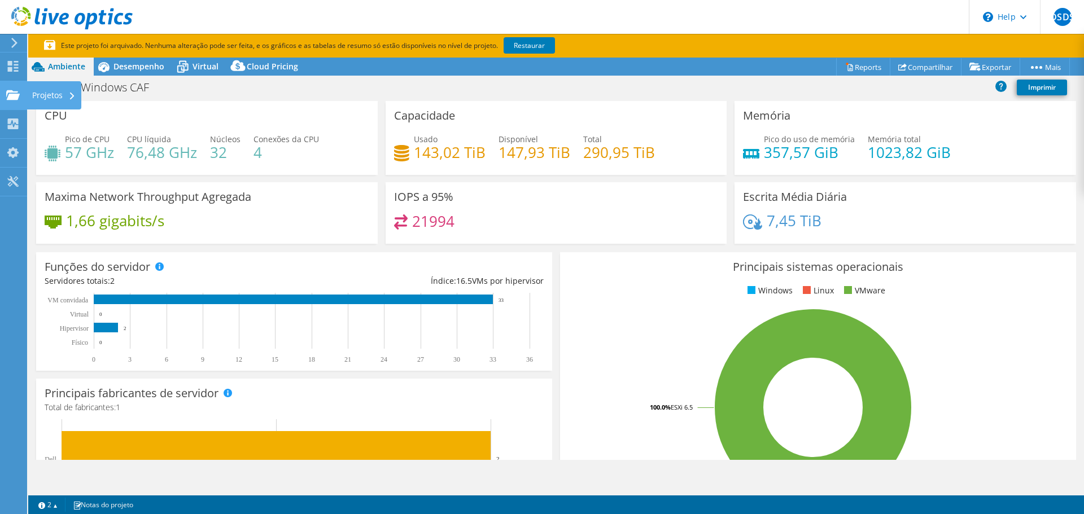
click at [43, 99] on div "Projetos" at bounding box center [54, 95] width 55 height 28
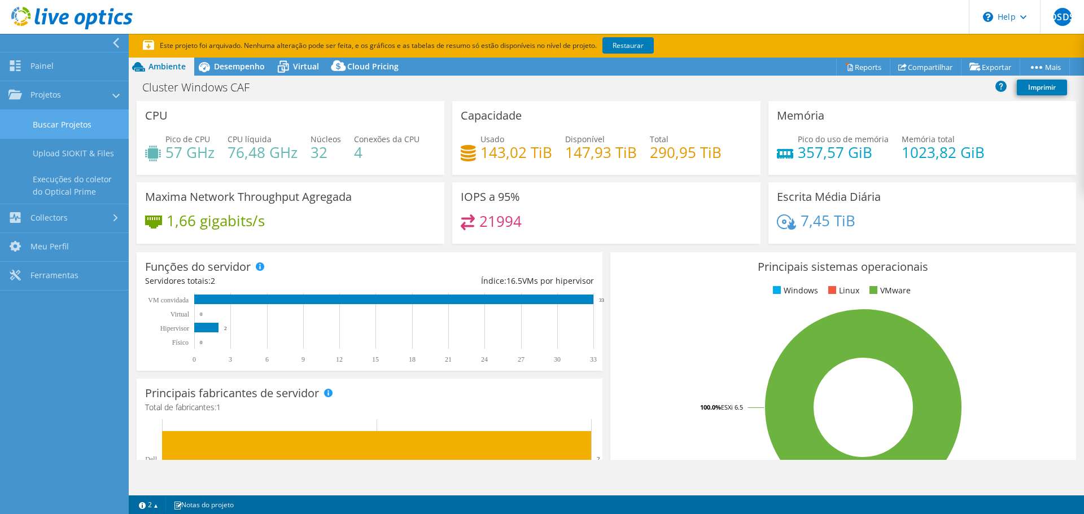
click at [60, 125] on link "Buscar Projetos" at bounding box center [64, 124] width 129 height 29
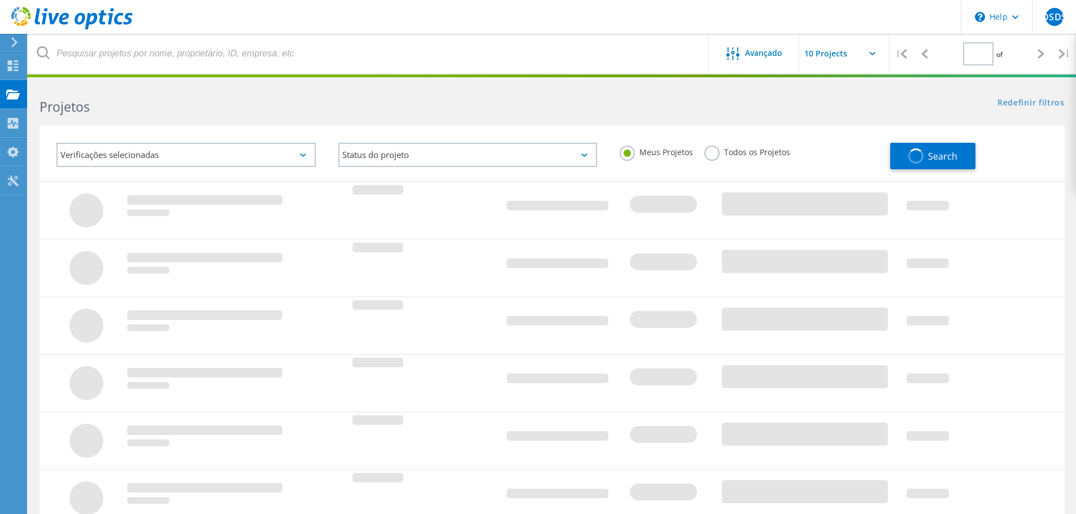
type input "1"
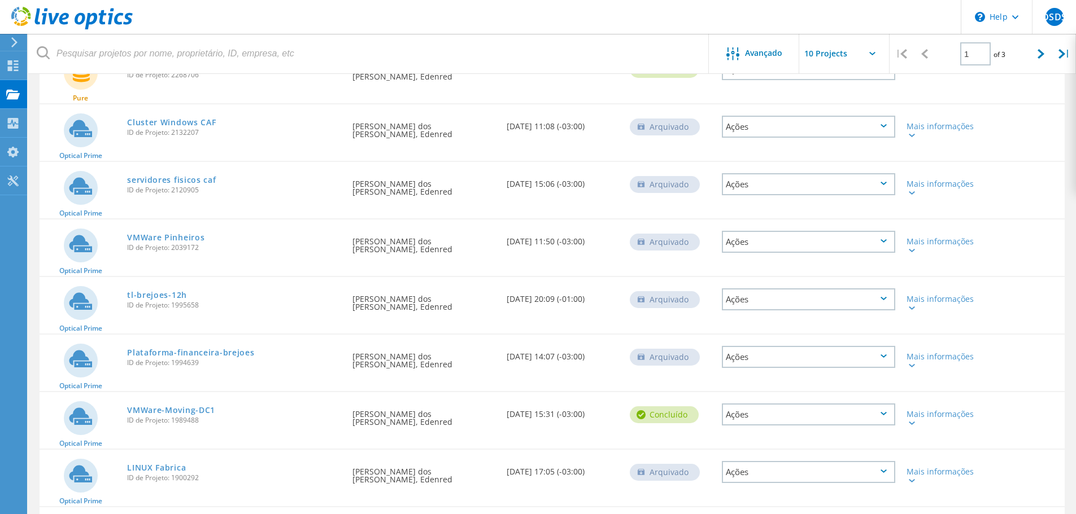
scroll to position [169, 0]
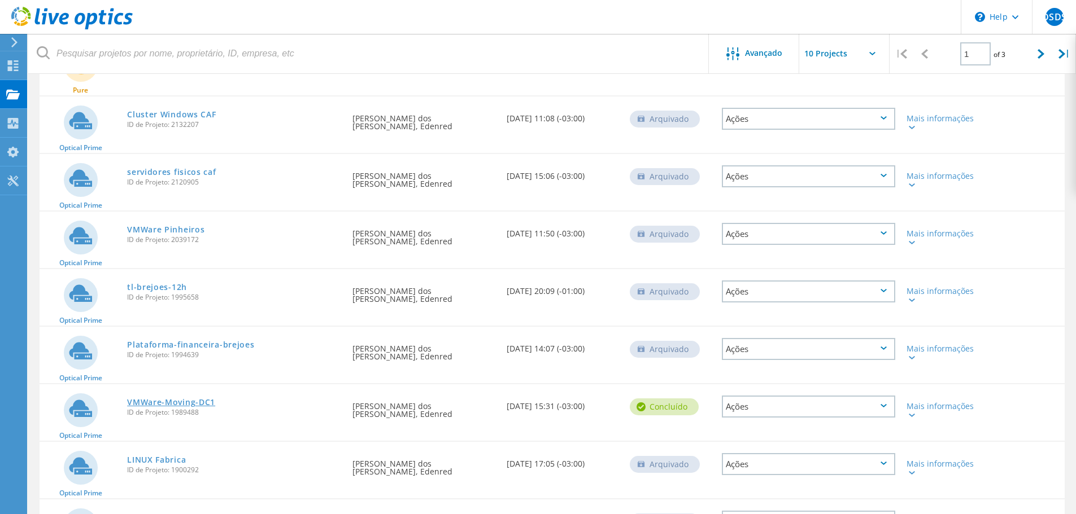
click at [195, 400] on link "VMWare-Moving-DC1" at bounding box center [171, 403] width 88 height 8
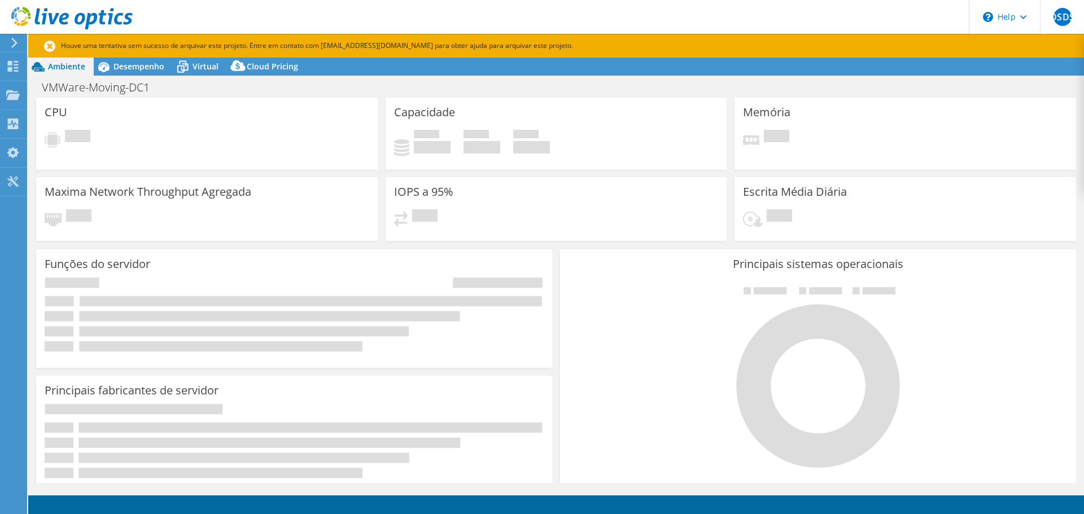
select select "USD"
select select "SouthAmerica"
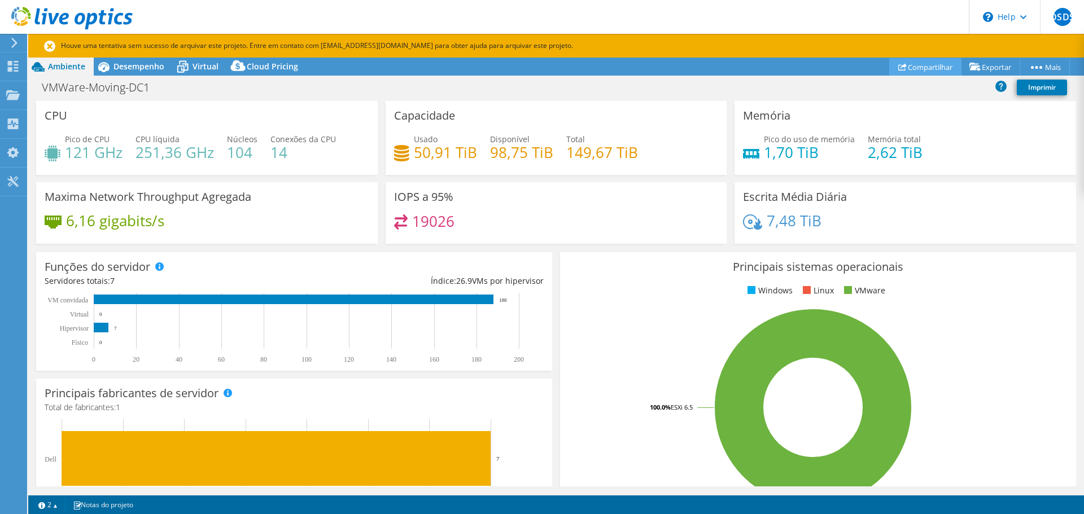
click at [909, 69] on link "Compartilhar" at bounding box center [925, 67] width 72 height 18
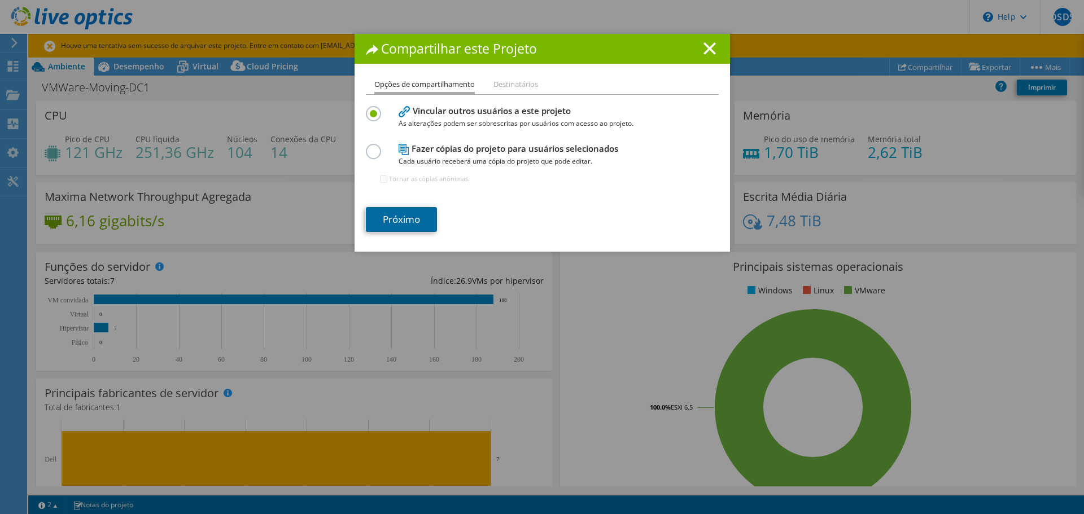
click at [408, 221] on link "Próximo" at bounding box center [401, 219] width 71 height 25
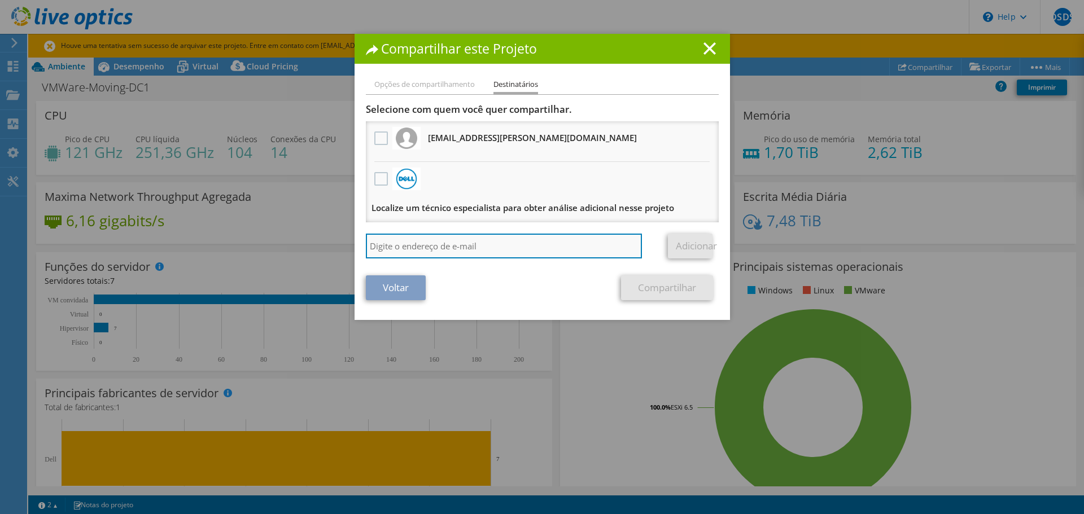
click at [443, 244] on input "search" at bounding box center [504, 246] width 277 height 25
type input "tubino@dell.com"
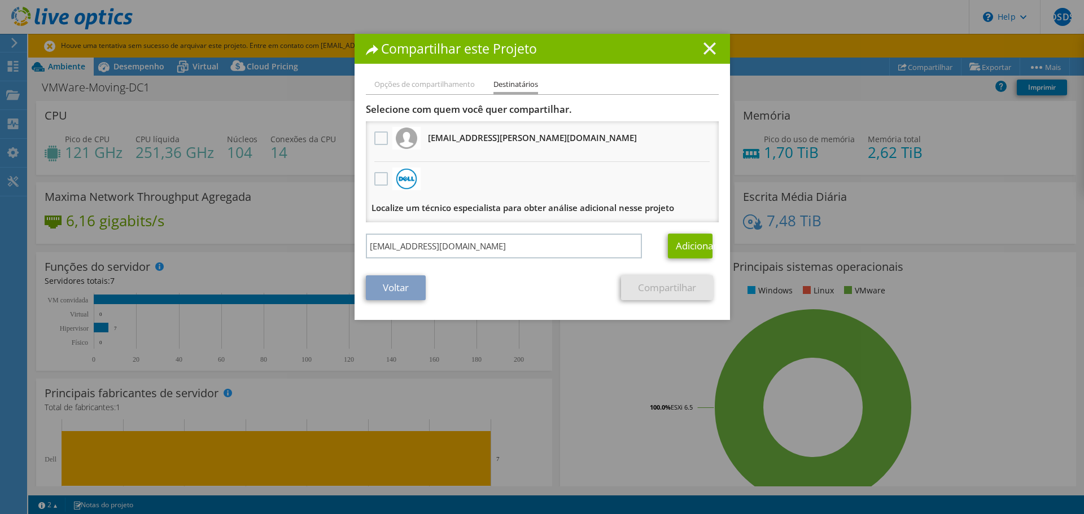
click at [708, 47] on line at bounding box center [709, 48] width 11 height 11
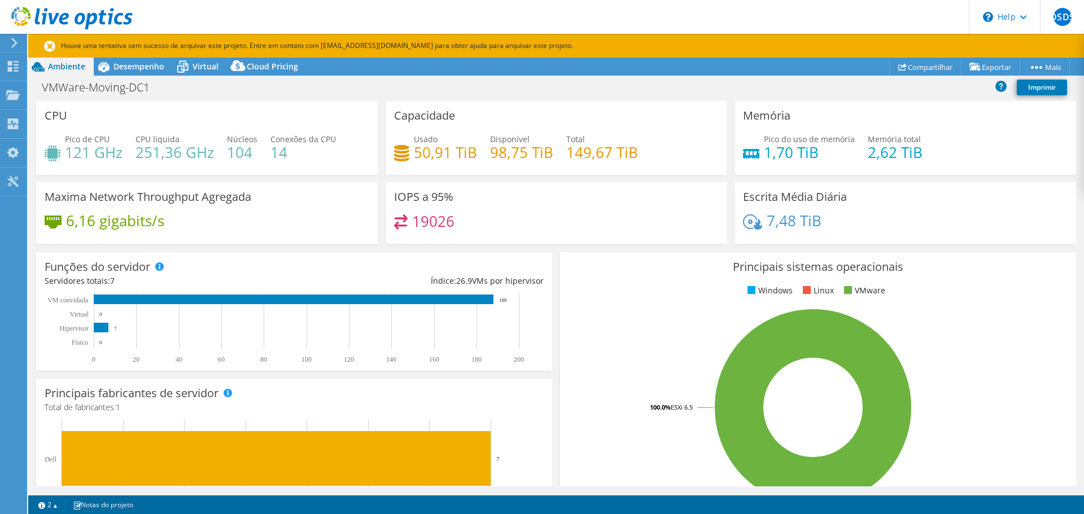
click at [8, 43] on div at bounding box center [12, 43] width 12 height 10
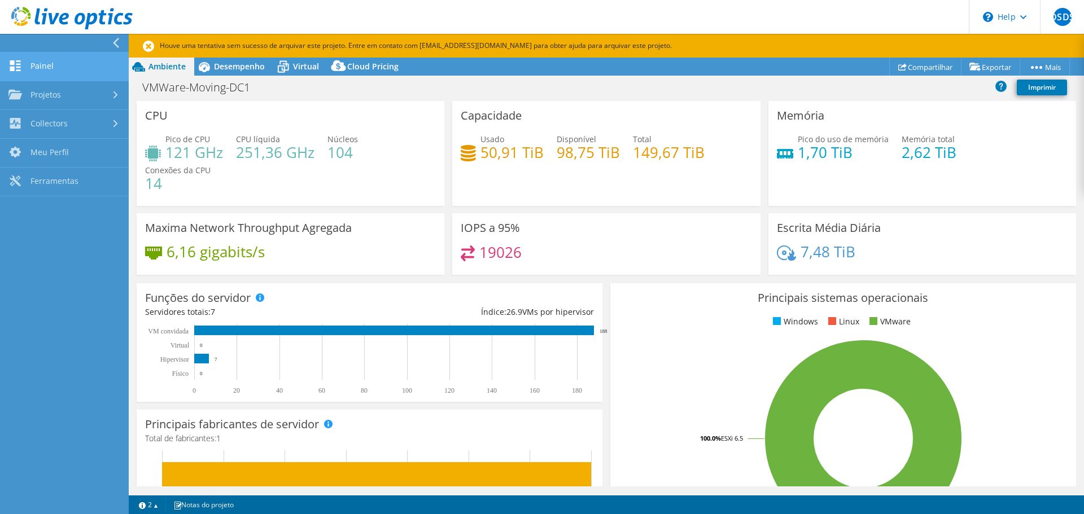
click at [47, 66] on link "Painel" at bounding box center [64, 67] width 129 height 29
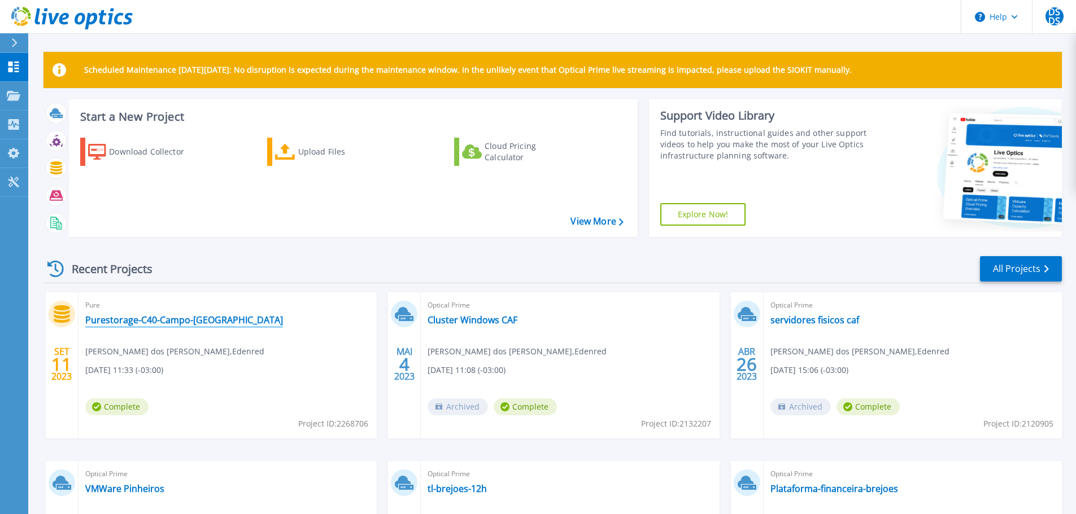
click at [177, 323] on link "Purestorage-C40-Campo-[GEOGRAPHIC_DATA]" at bounding box center [184, 320] width 198 height 11
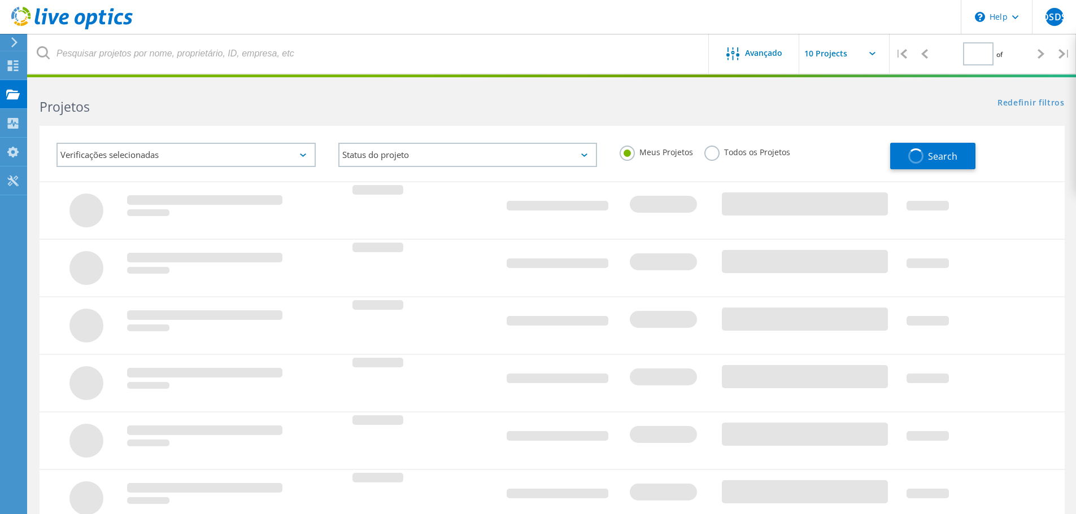
type input "1"
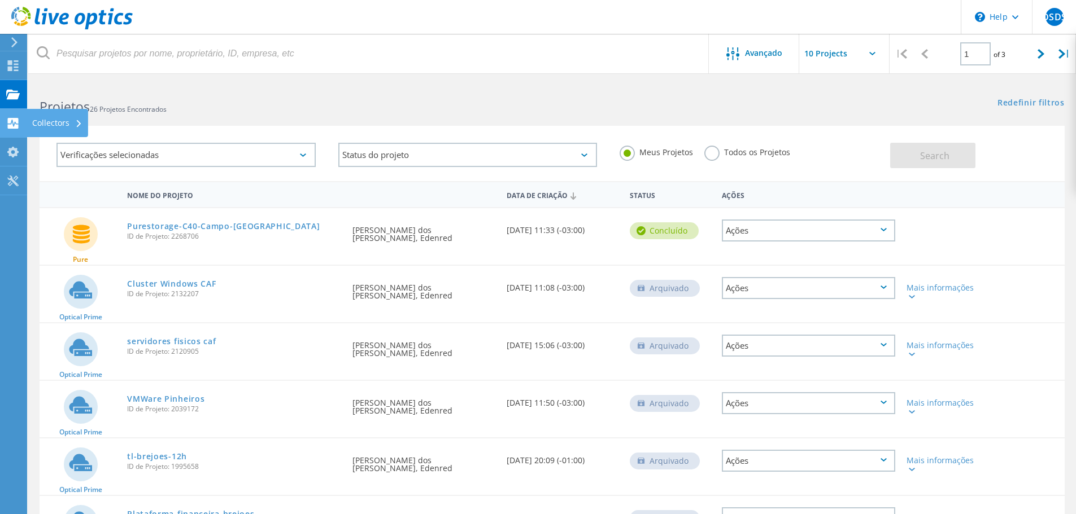
click at [13, 122] on icon at bounding box center [13, 123] width 14 height 11
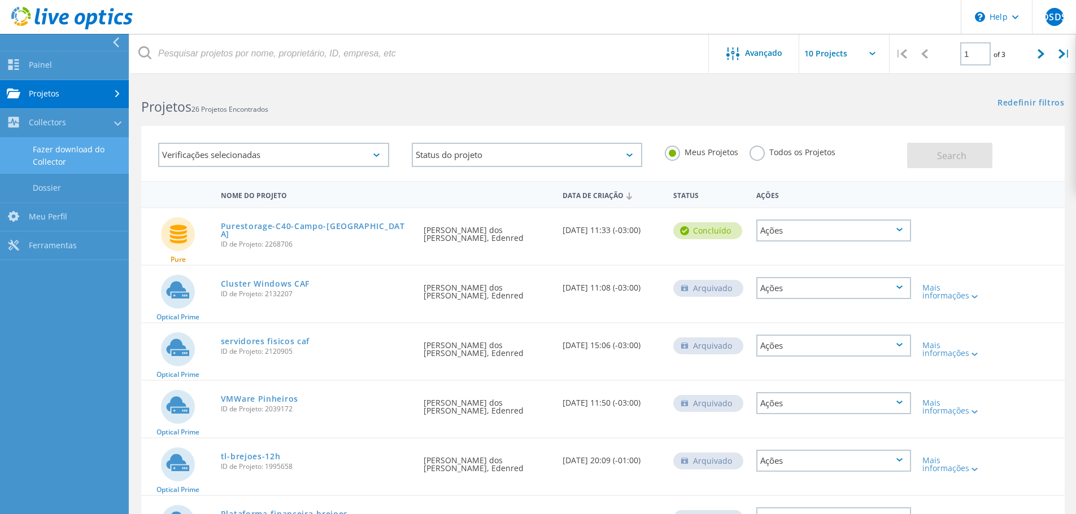
click at [66, 163] on link "Fazer download do Collector" at bounding box center [64, 156] width 129 height 36
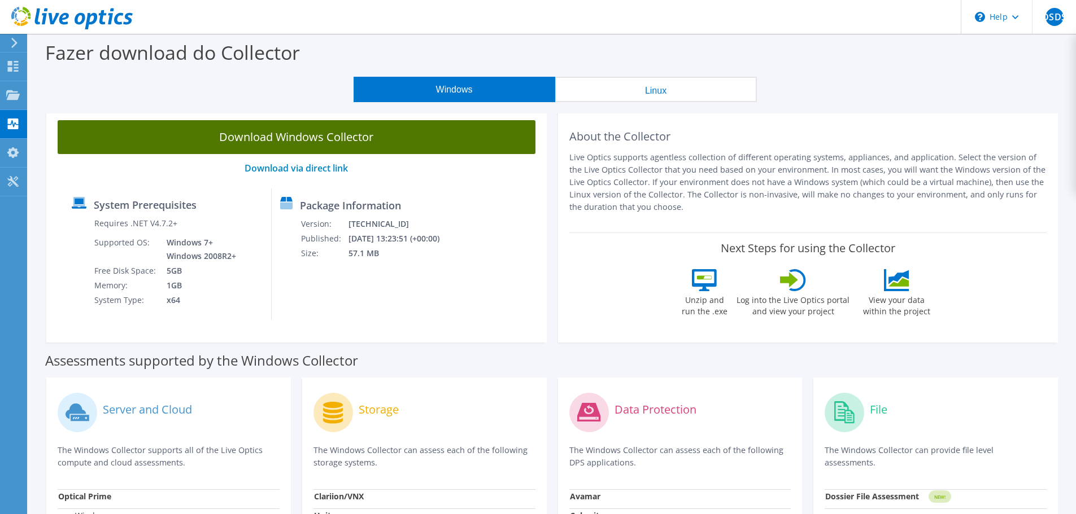
click at [274, 131] on link "Download Windows Collector" at bounding box center [297, 137] width 478 height 34
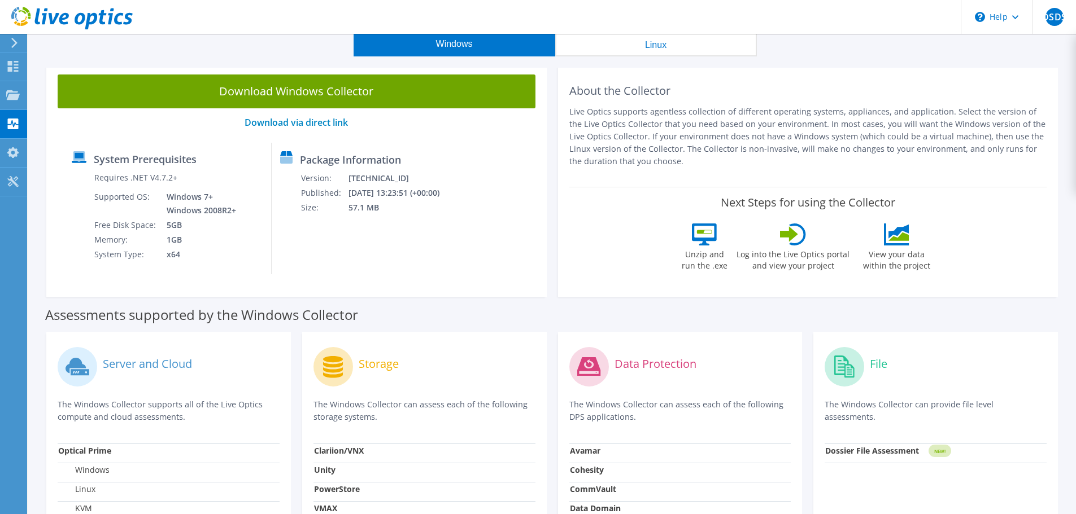
scroll to position [38, 0]
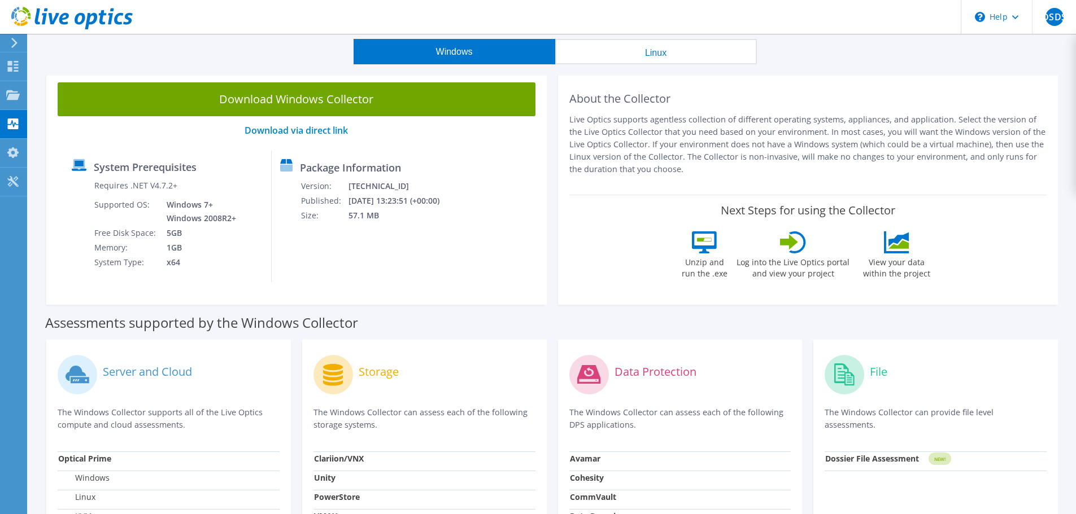
click at [7, 40] on div at bounding box center [12, 43] width 12 height 10
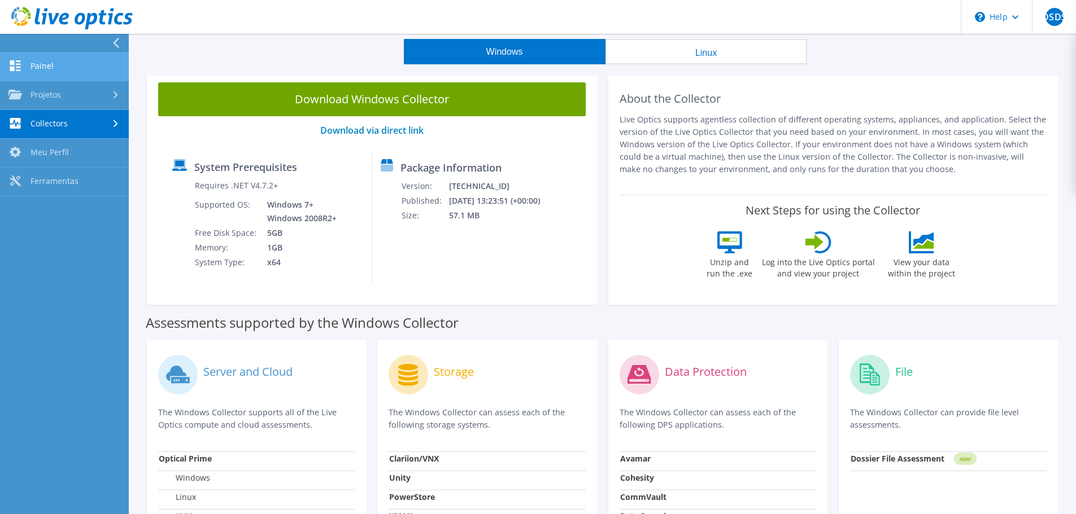
click at [62, 66] on link "Painel" at bounding box center [64, 67] width 129 height 29
